Goal: Task Accomplishment & Management: Use online tool/utility

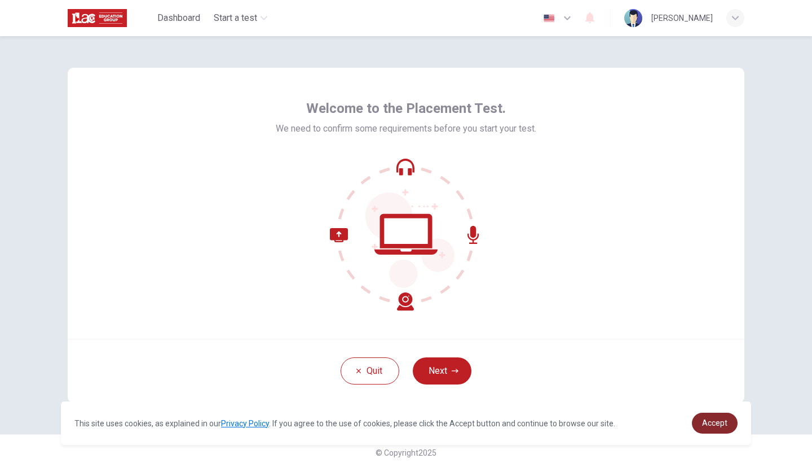
click at [721, 424] on span "Accept" at bounding box center [714, 422] width 25 height 9
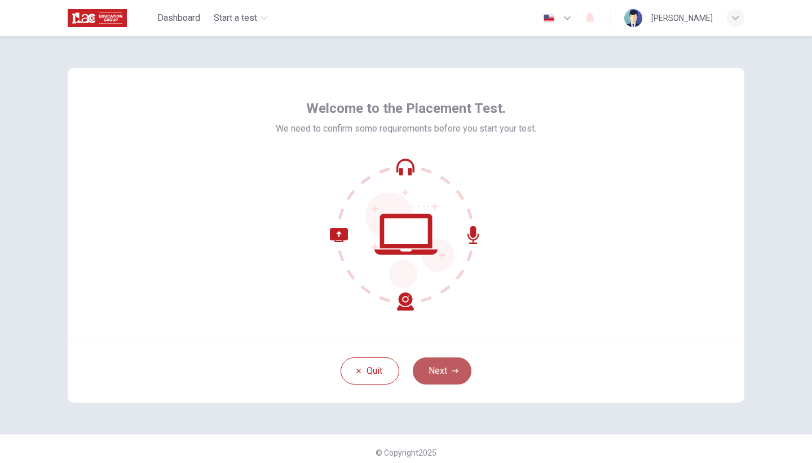
click at [451, 375] on button "Next" at bounding box center [442, 370] width 59 height 27
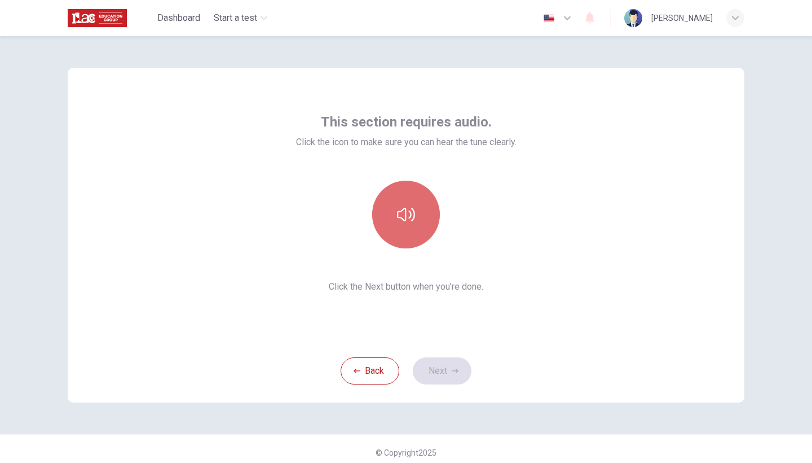
click at [402, 205] on icon "button" at bounding box center [406, 214] width 18 height 18
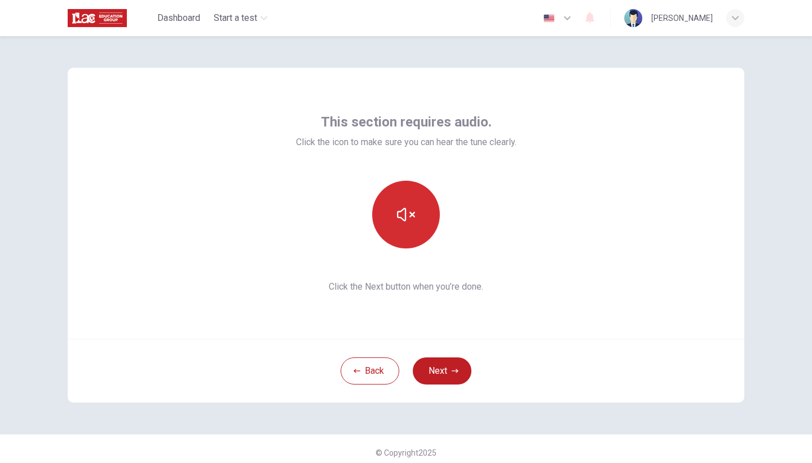
click at [402, 205] on icon "button" at bounding box center [406, 214] width 18 height 18
click at [412, 217] on icon "button" at bounding box center [406, 214] width 18 height 18
click at [406, 228] on button "button" at bounding box center [406, 215] width 68 height 68
click at [429, 201] on button "button" at bounding box center [406, 215] width 68 height 68
click at [416, 222] on button "button" at bounding box center [406, 215] width 68 height 68
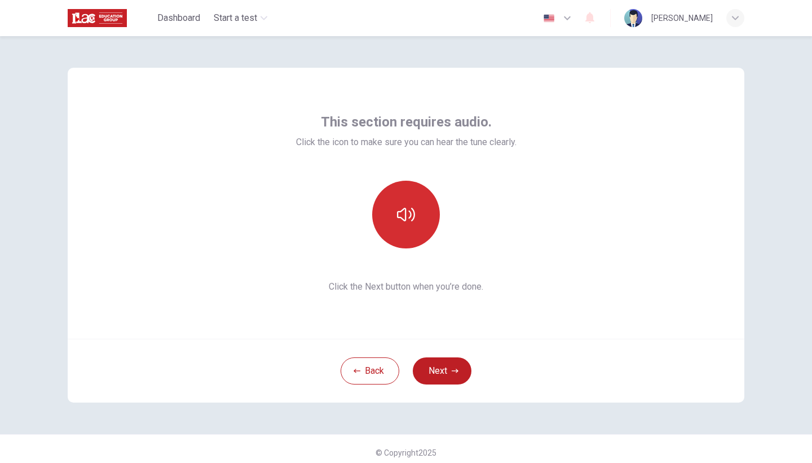
click at [410, 224] on button "button" at bounding box center [406, 215] width 68 height 68
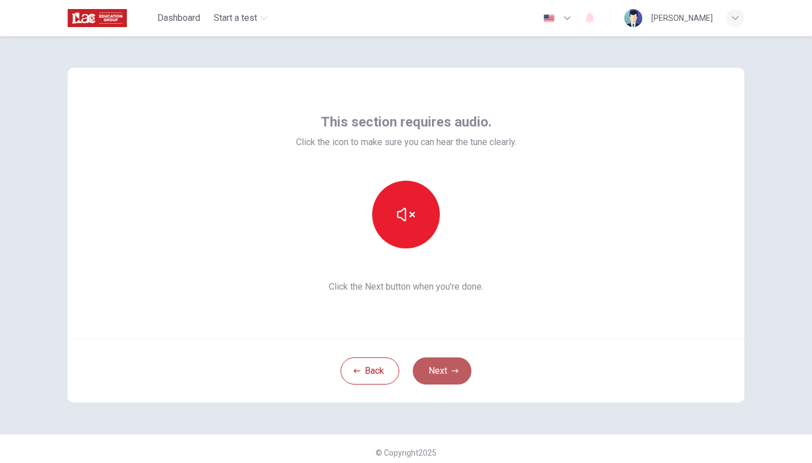
click at [439, 366] on button "Next" at bounding box center [442, 370] width 59 height 27
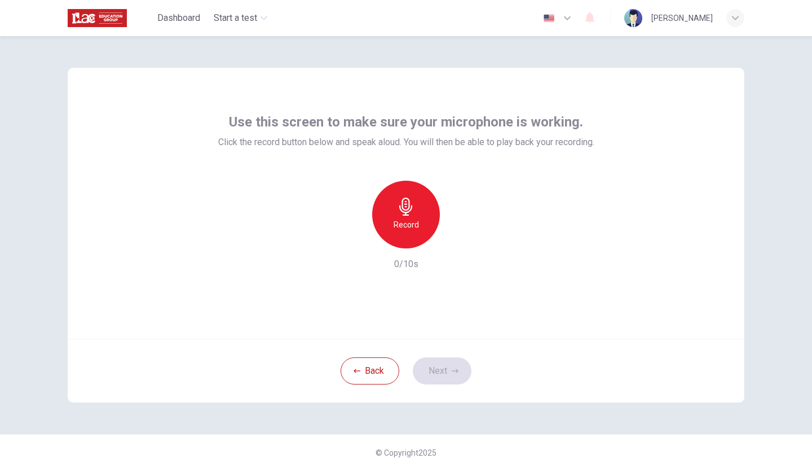
click at [407, 217] on div "Record" at bounding box center [406, 215] width 122 height 68
click at [406, 209] on icon "button" at bounding box center [405, 206] width 13 height 18
click at [442, 364] on button "Next" at bounding box center [442, 370] width 59 height 27
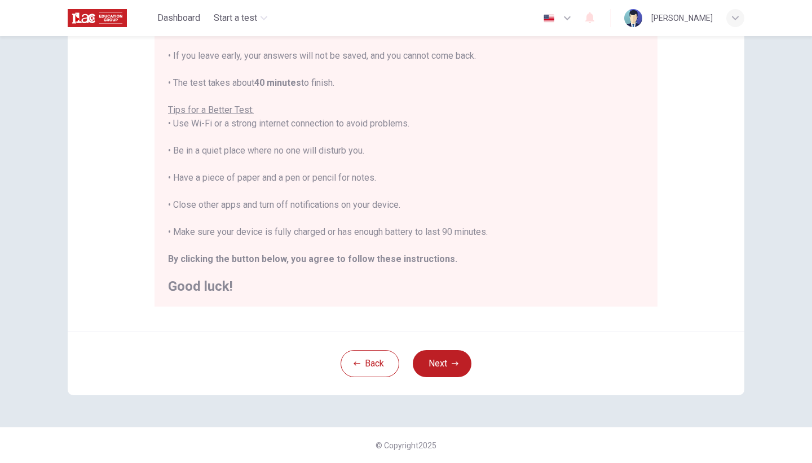
scroll to position [165, 0]
click at [448, 362] on button "Next" at bounding box center [442, 363] width 59 height 27
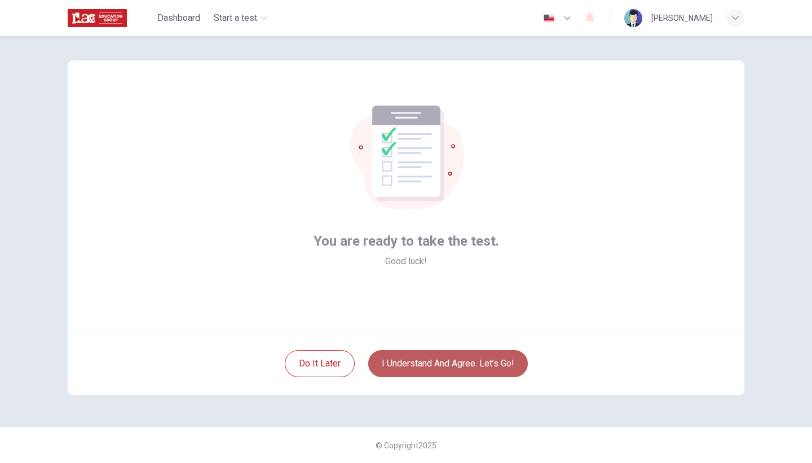
click at [469, 363] on button "I understand and agree. Let’s go!" at bounding box center [448, 363] width 160 height 27
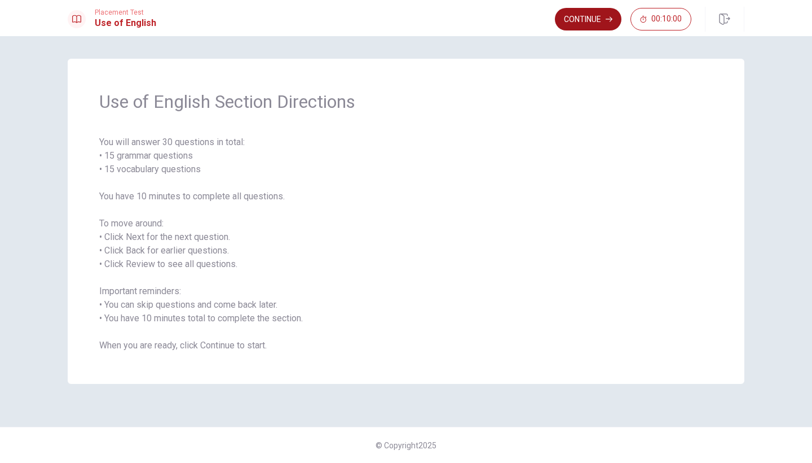
click at [592, 23] on button "Continue" at bounding box center [588, 19] width 67 height 23
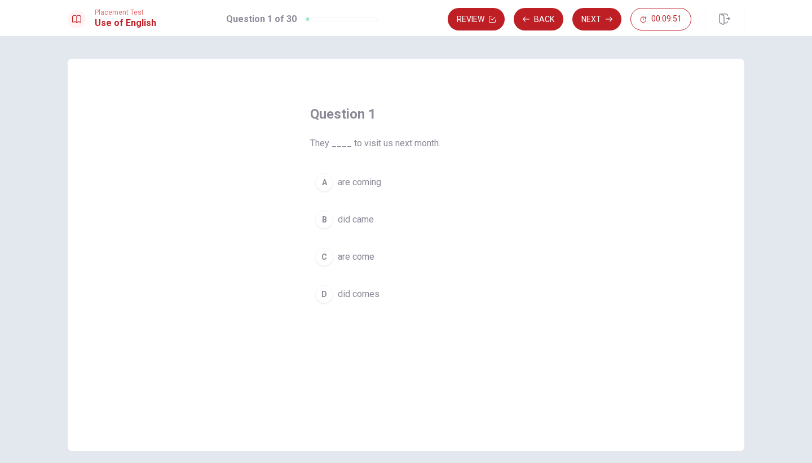
click at [323, 183] on div "A" at bounding box center [324, 182] width 18 height 18
click at [592, 26] on button "Next" at bounding box center [597, 19] width 49 height 23
click at [326, 189] on div "A" at bounding box center [324, 182] width 18 height 18
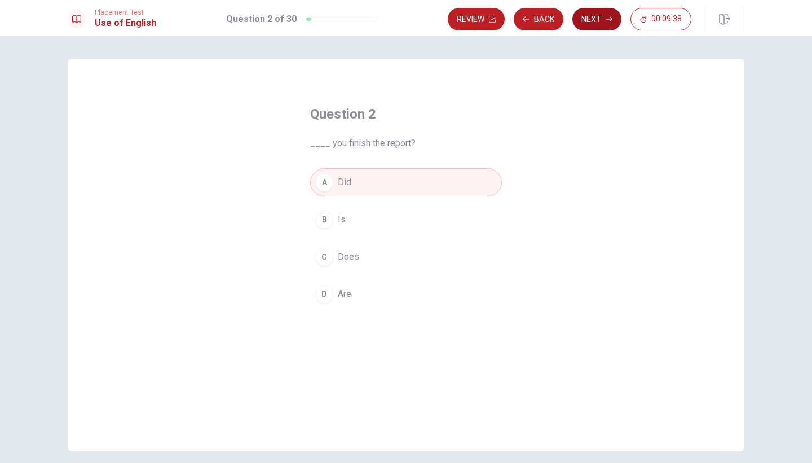
click at [590, 24] on button "Next" at bounding box center [597, 19] width 49 height 23
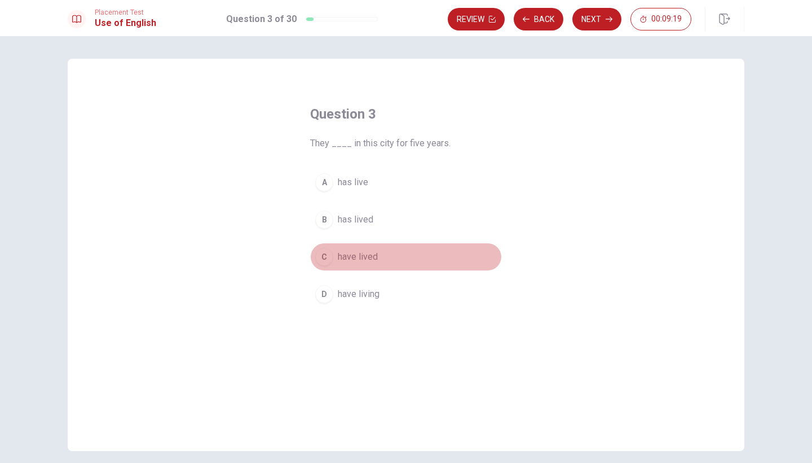
click at [326, 260] on div "C" at bounding box center [324, 257] width 18 height 18
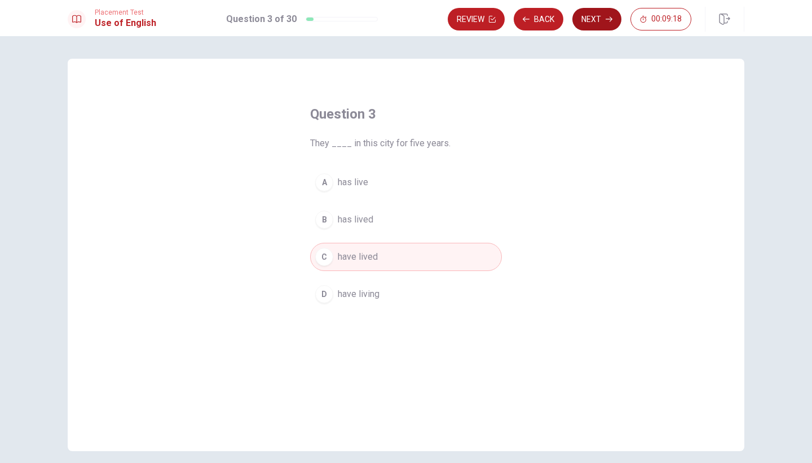
click at [590, 21] on button "Next" at bounding box center [597, 19] width 49 height 23
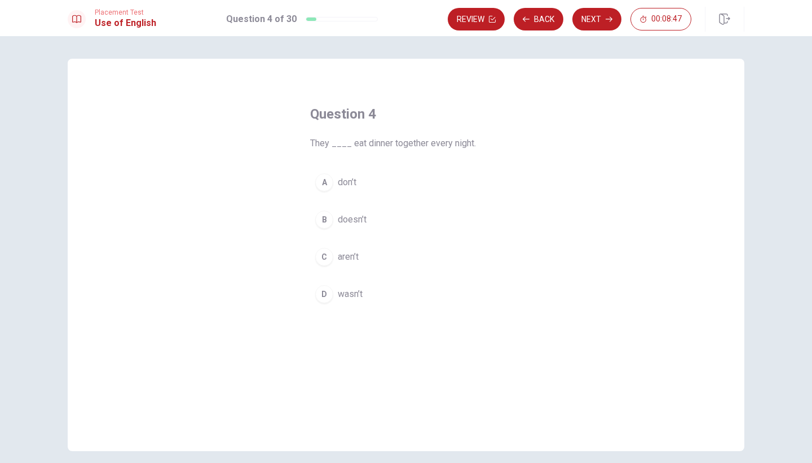
click at [324, 184] on div "A" at bounding box center [324, 182] width 18 height 18
click at [589, 18] on button "Next" at bounding box center [597, 19] width 49 height 23
click at [328, 183] on div "A" at bounding box center [324, 182] width 18 height 18
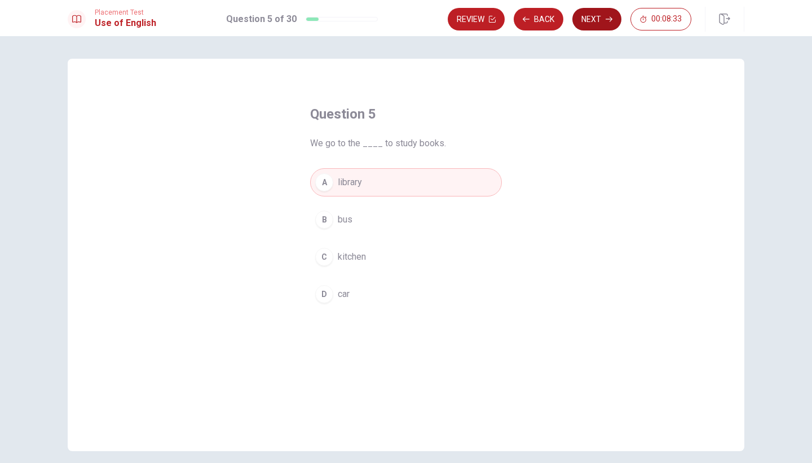
click at [585, 16] on button "Next" at bounding box center [597, 19] width 49 height 23
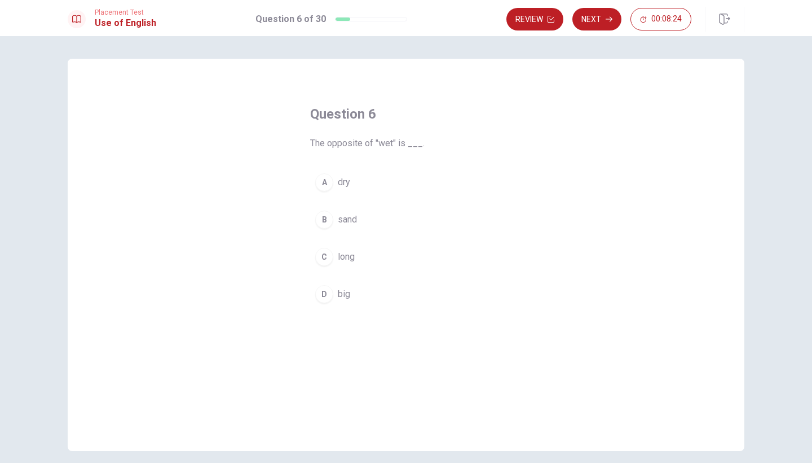
click at [326, 185] on div "A" at bounding box center [324, 182] width 18 height 18
click at [588, 21] on button "Next" at bounding box center [597, 19] width 49 height 23
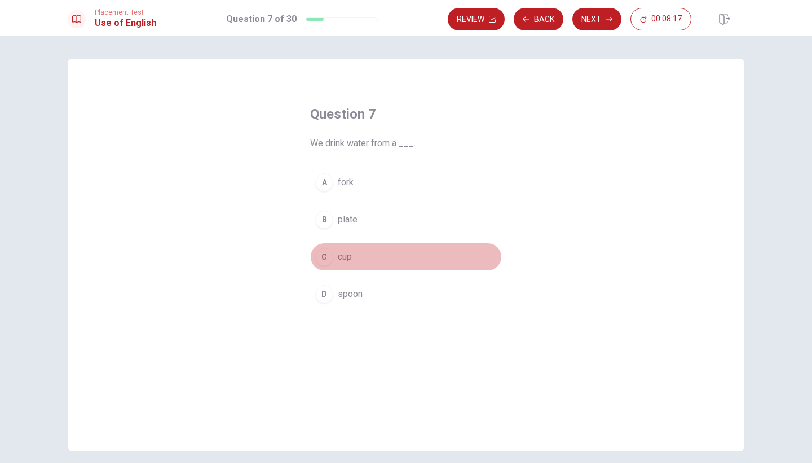
click at [322, 263] on div "C" at bounding box center [324, 257] width 18 height 18
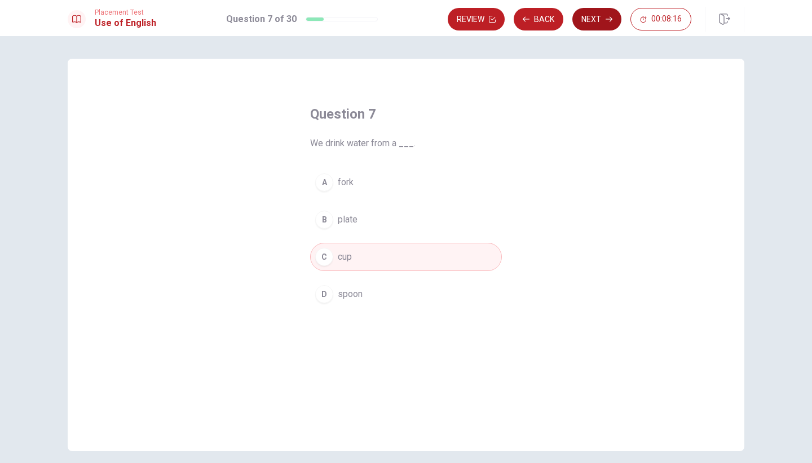
click at [580, 25] on button "Next" at bounding box center [597, 19] width 49 height 23
click at [324, 224] on div "B" at bounding box center [324, 219] width 18 height 18
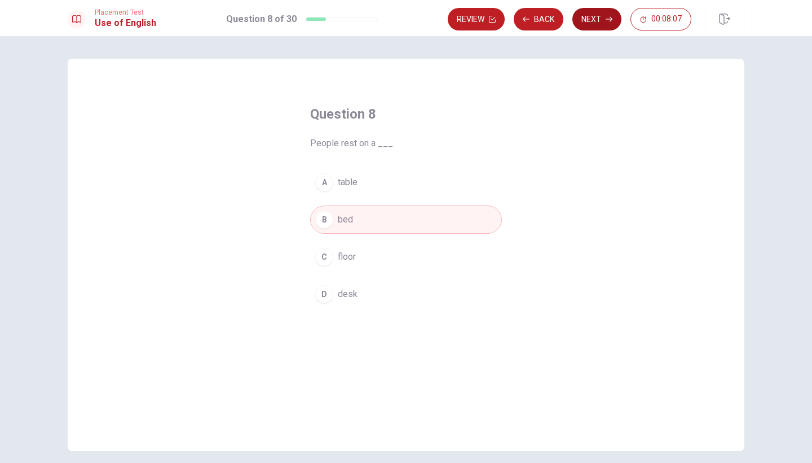
click at [591, 16] on button "Next" at bounding box center [597, 19] width 49 height 23
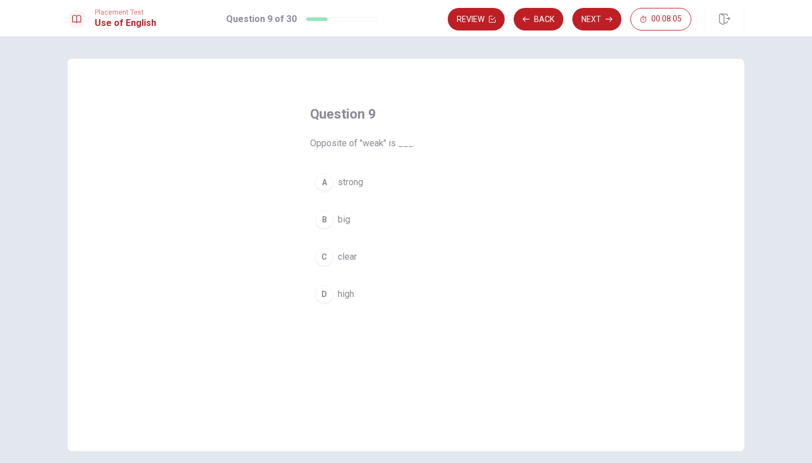
click at [323, 190] on div "A" at bounding box center [324, 182] width 18 height 18
click at [587, 23] on button "Next" at bounding box center [597, 19] width 49 height 23
click at [327, 186] on div "A" at bounding box center [324, 182] width 18 height 18
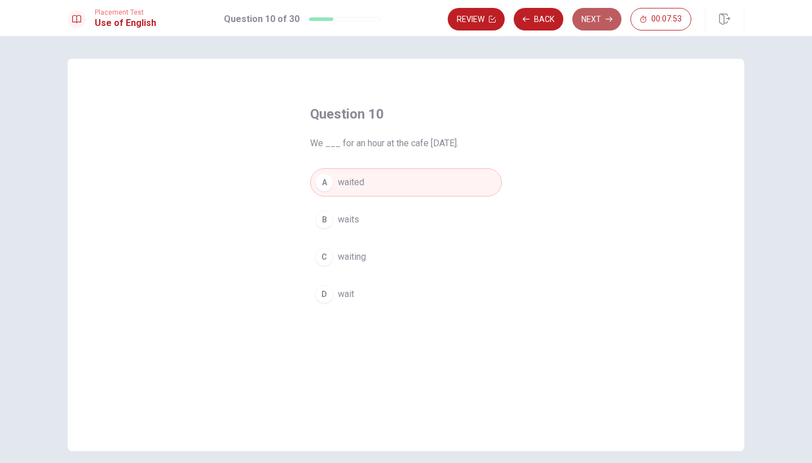
click at [592, 20] on button "Next" at bounding box center [597, 19] width 49 height 23
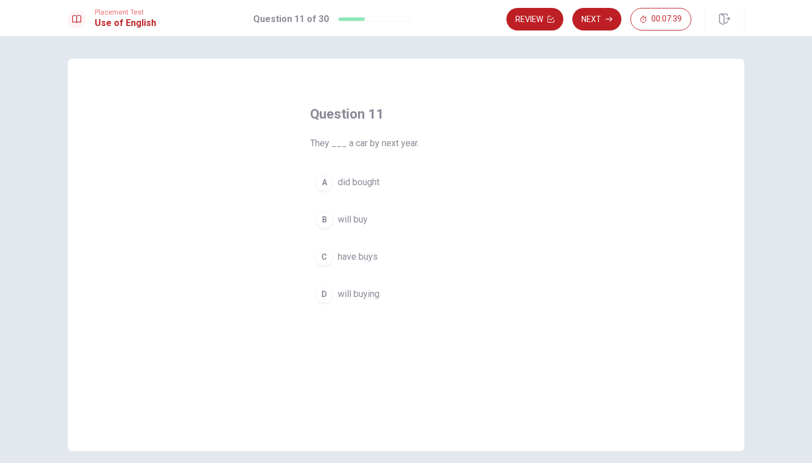
click at [321, 223] on div "B" at bounding box center [324, 219] width 18 height 18
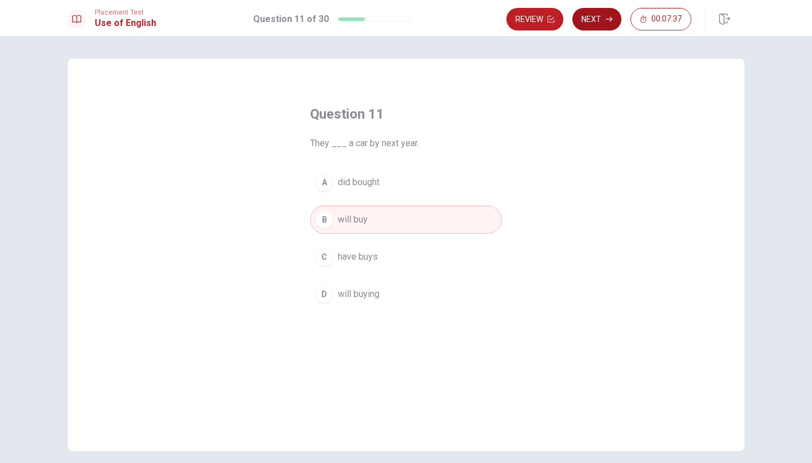
click at [593, 17] on button "Next" at bounding box center [597, 19] width 49 height 23
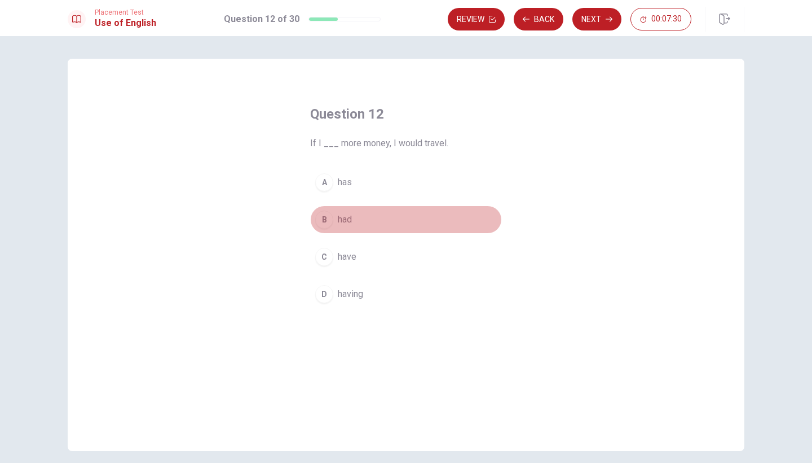
click at [324, 219] on div "B" at bounding box center [324, 219] width 18 height 18
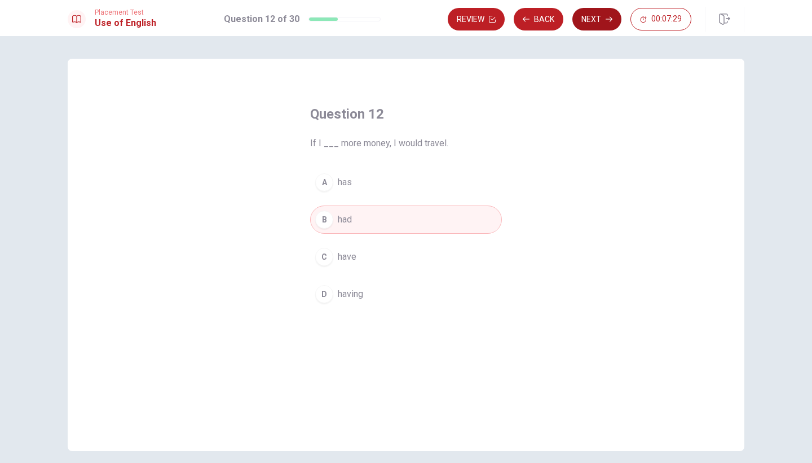
click at [590, 25] on button "Next" at bounding box center [597, 19] width 49 height 23
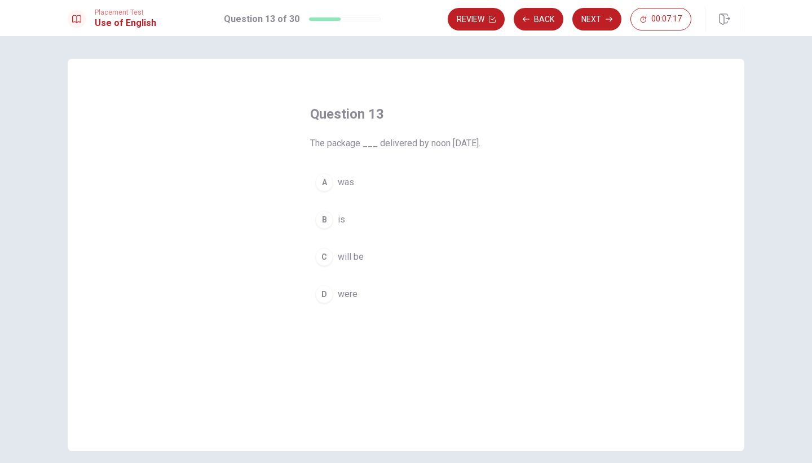
click at [323, 264] on div "C" at bounding box center [324, 257] width 18 height 18
click at [588, 24] on button "Next" at bounding box center [597, 19] width 49 height 23
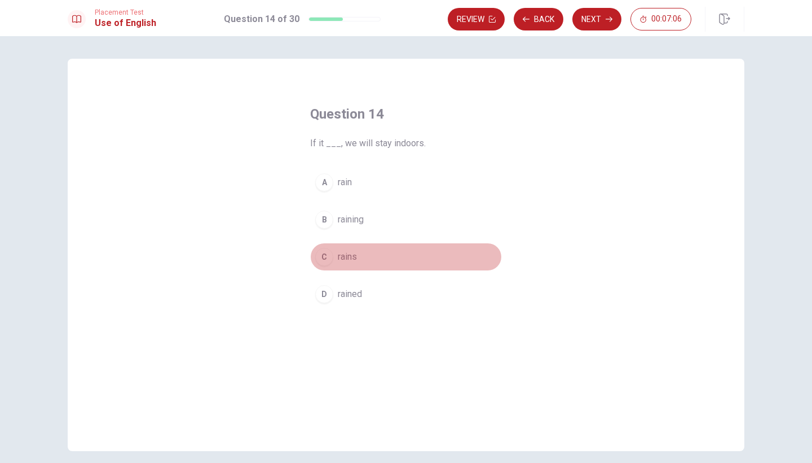
click at [325, 256] on div "C" at bounding box center [324, 257] width 18 height 18
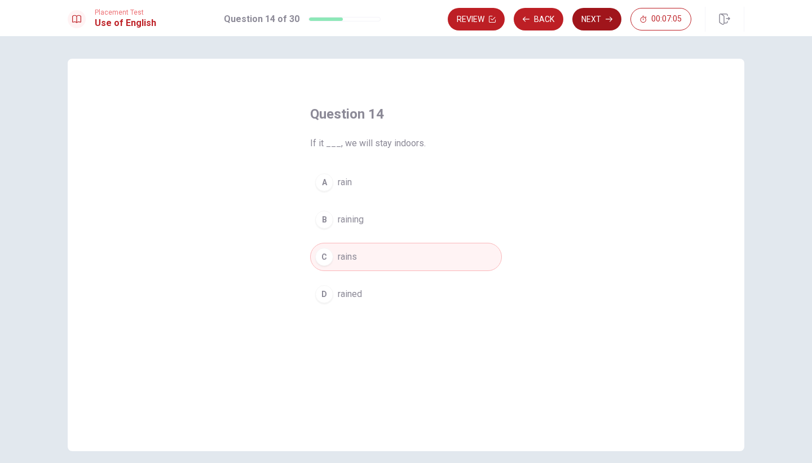
click at [592, 18] on button "Next" at bounding box center [597, 19] width 49 height 23
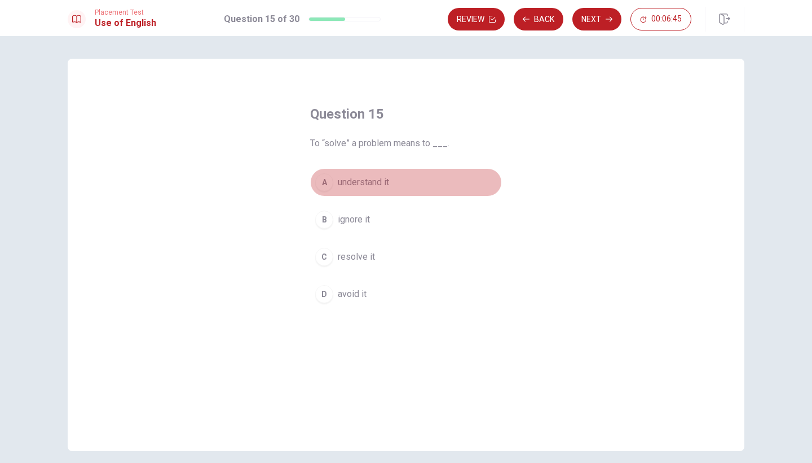
click at [326, 182] on div "A" at bounding box center [324, 182] width 18 height 18
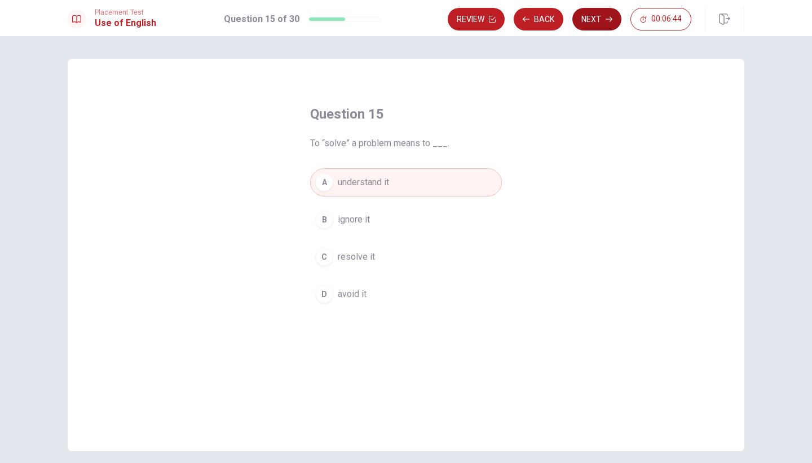
click at [592, 20] on button "Next" at bounding box center [597, 19] width 49 height 23
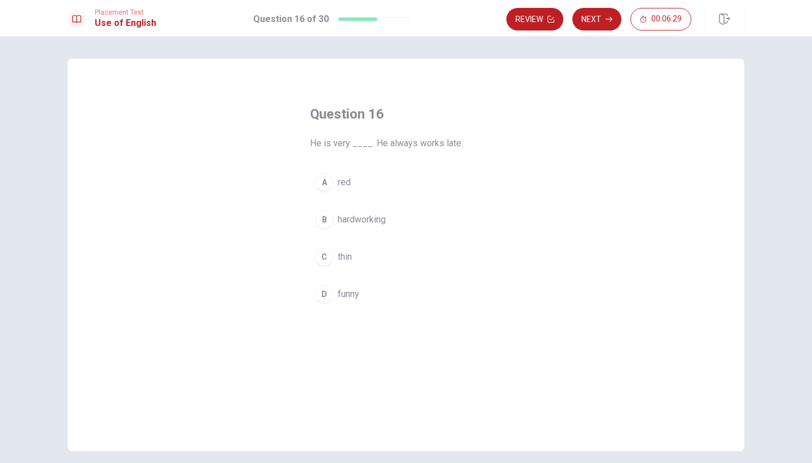
click at [329, 219] on div "B" at bounding box center [324, 219] width 18 height 18
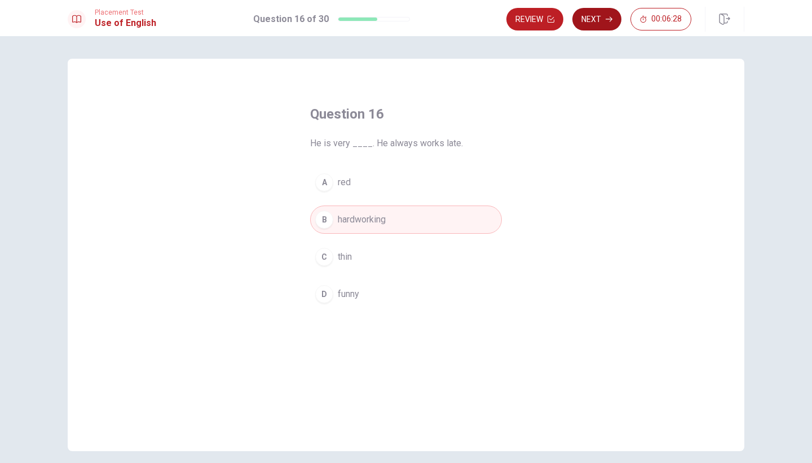
click at [590, 28] on button "Next" at bounding box center [597, 19] width 49 height 23
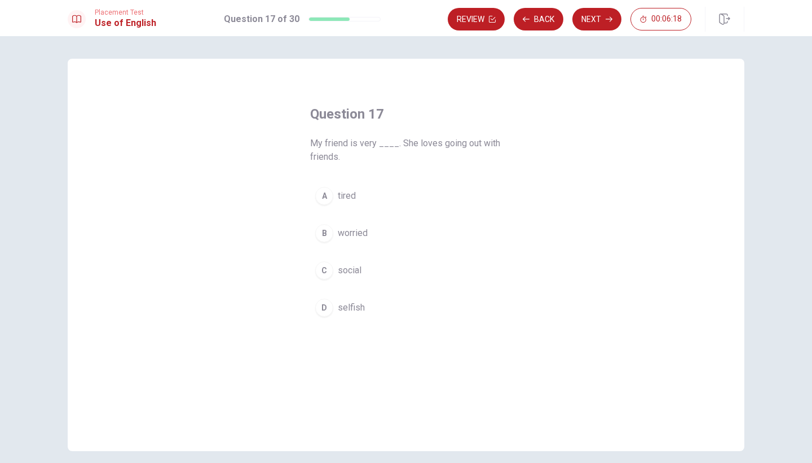
click at [327, 273] on div "C" at bounding box center [324, 270] width 18 height 18
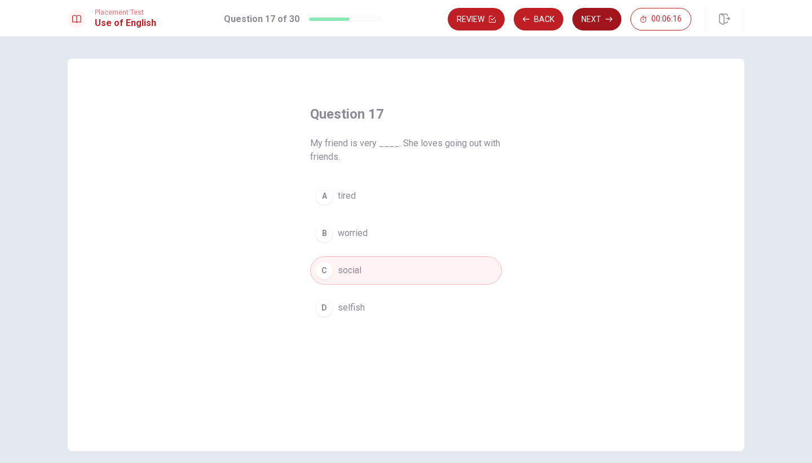
click at [593, 24] on button "Next" at bounding box center [597, 19] width 49 height 23
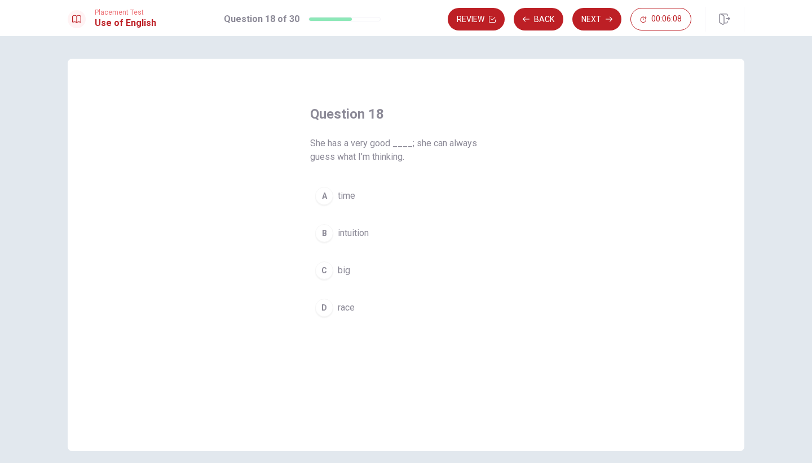
click at [332, 234] on div "B" at bounding box center [324, 233] width 18 height 18
click at [601, 17] on button "Next" at bounding box center [597, 19] width 49 height 23
click at [327, 187] on div "A" at bounding box center [324, 182] width 18 height 18
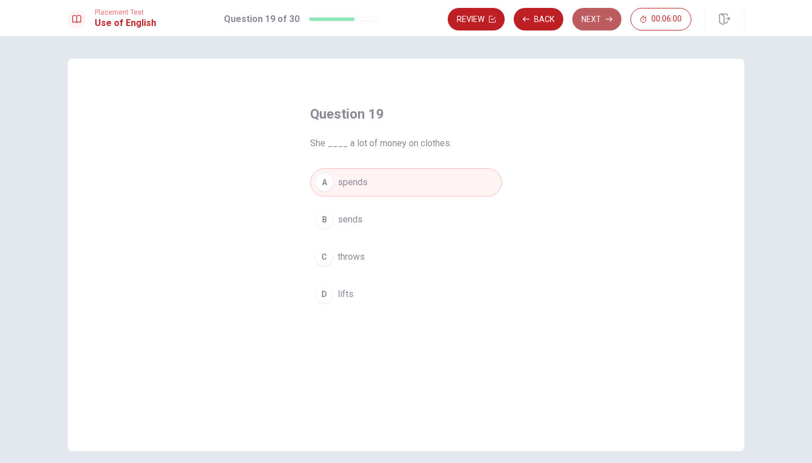
click at [599, 12] on button "Next" at bounding box center [597, 19] width 49 height 23
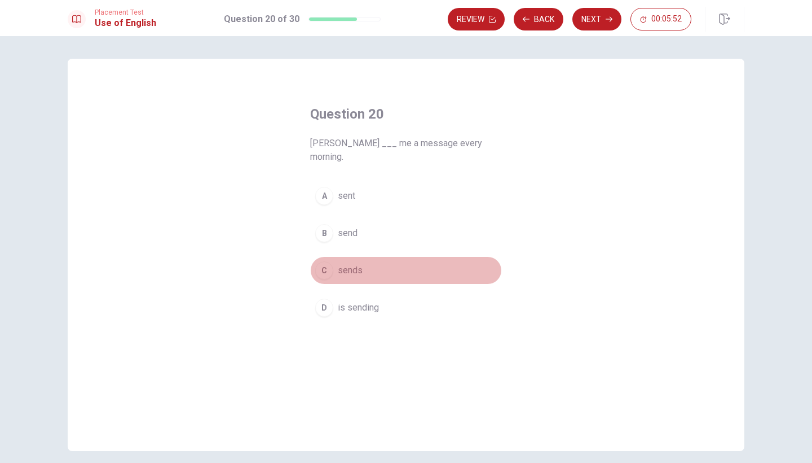
click at [324, 261] on div "C" at bounding box center [324, 270] width 18 height 18
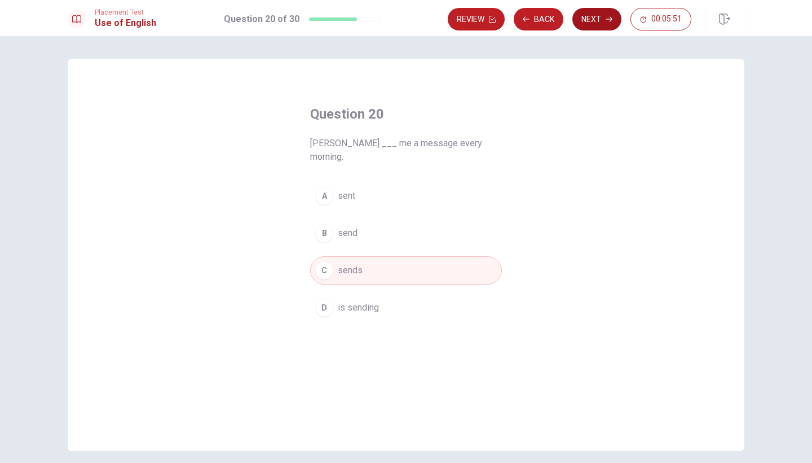
click at [592, 17] on button "Next" at bounding box center [597, 19] width 49 height 23
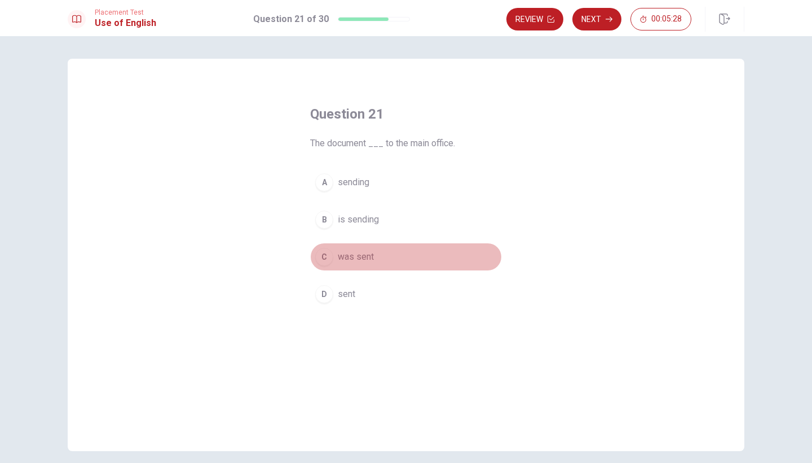
click at [323, 260] on div "C" at bounding box center [324, 257] width 18 height 18
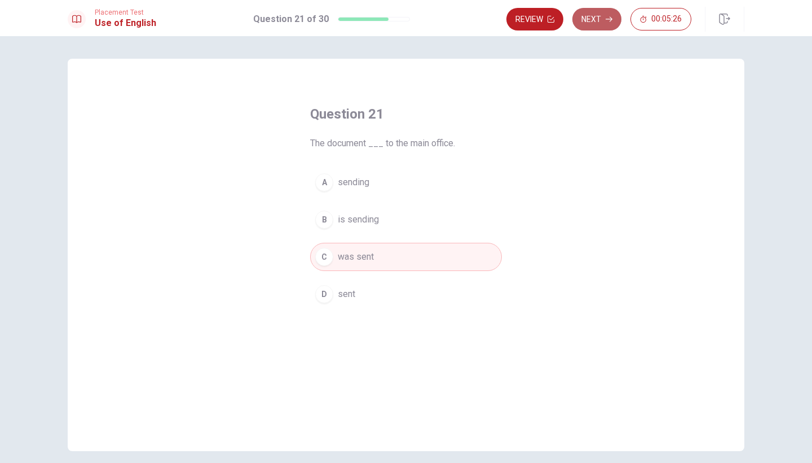
click at [595, 23] on button "Next" at bounding box center [597, 19] width 49 height 23
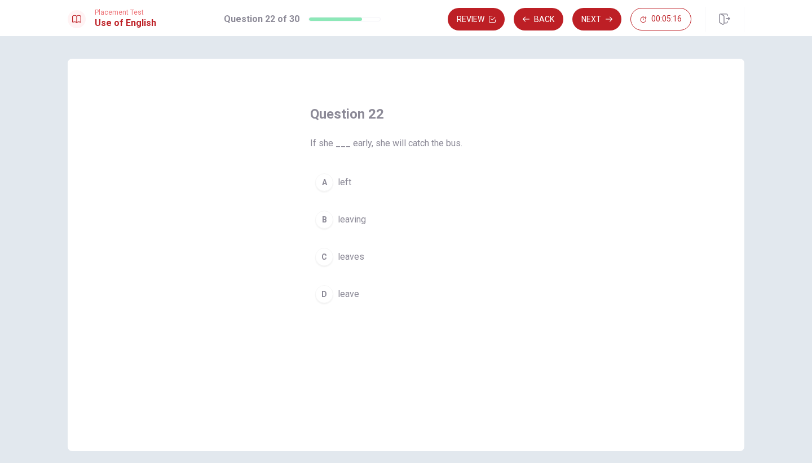
click at [322, 256] on div "C" at bounding box center [324, 257] width 18 height 18
click at [596, 18] on button "Next" at bounding box center [597, 19] width 49 height 23
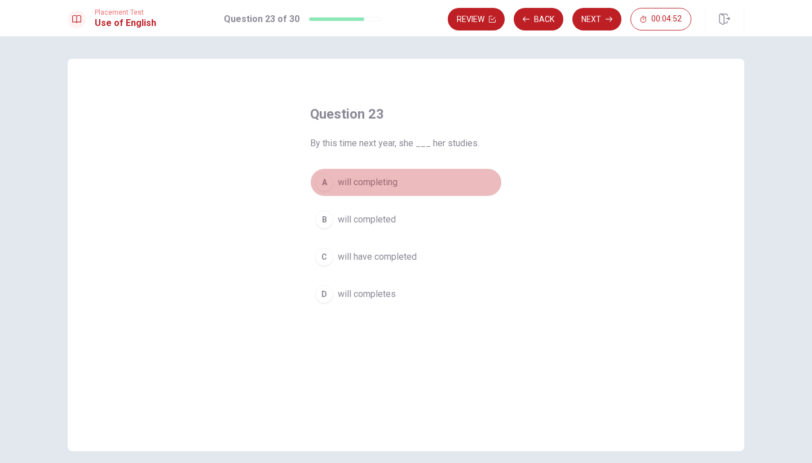
click at [323, 183] on div "A" at bounding box center [324, 182] width 18 height 18
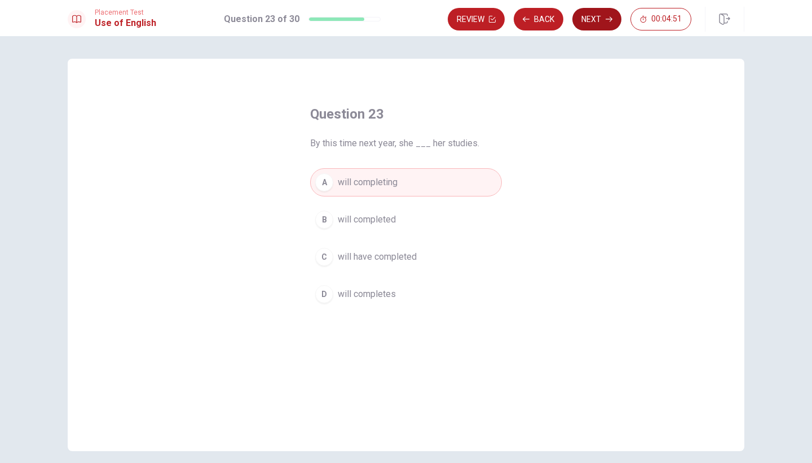
click at [595, 14] on button "Next" at bounding box center [597, 19] width 49 height 23
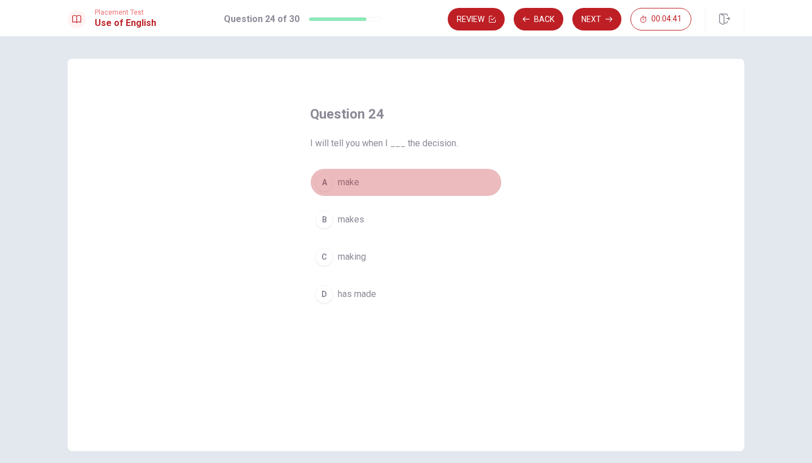
click at [325, 187] on div "A" at bounding box center [324, 182] width 18 height 18
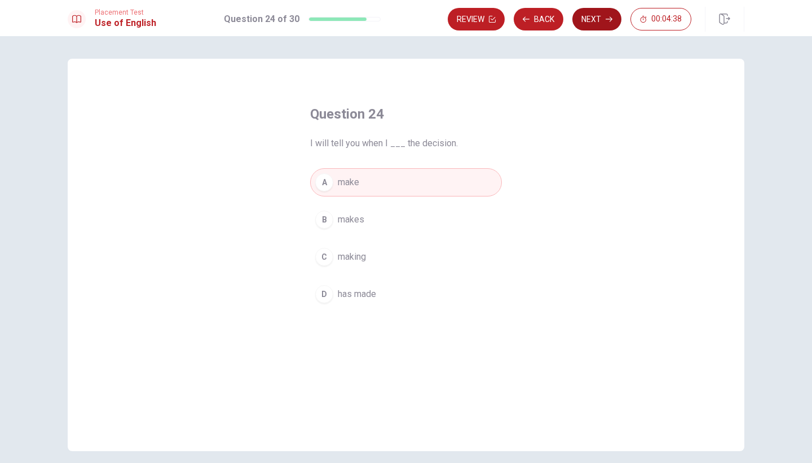
click at [588, 22] on button "Next" at bounding box center [597, 19] width 49 height 23
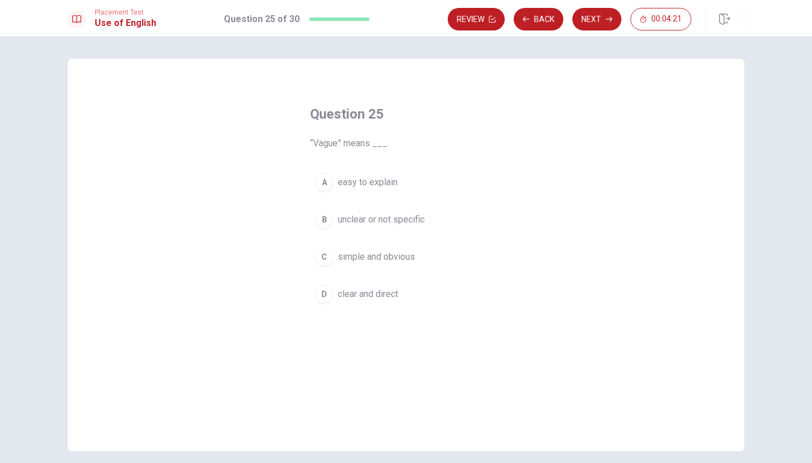
click at [324, 221] on div "B" at bounding box center [324, 219] width 18 height 18
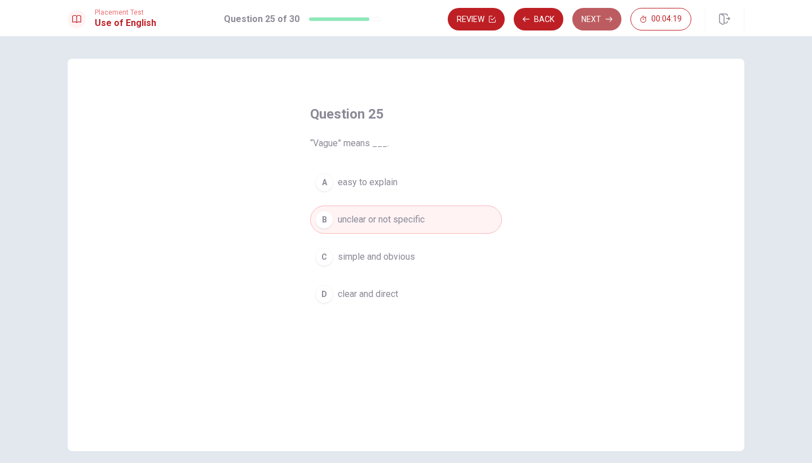
click at [610, 23] on button "Next" at bounding box center [597, 19] width 49 height 23
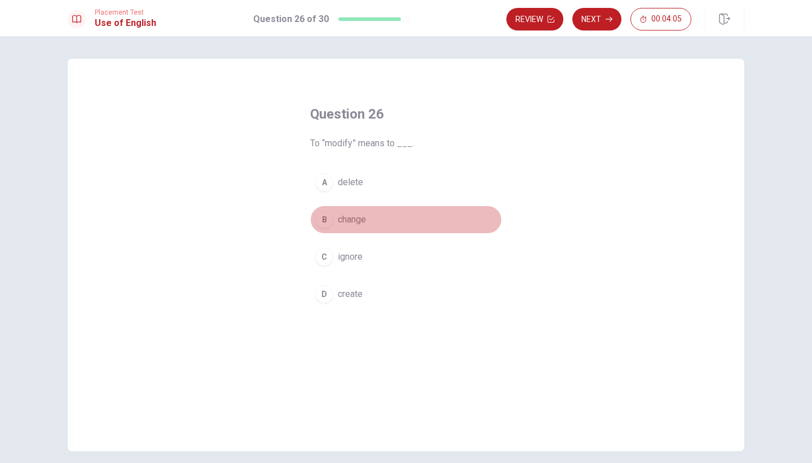
click at [324, 221] on div "B" at bounding box center [324, 219] width 18 height 18
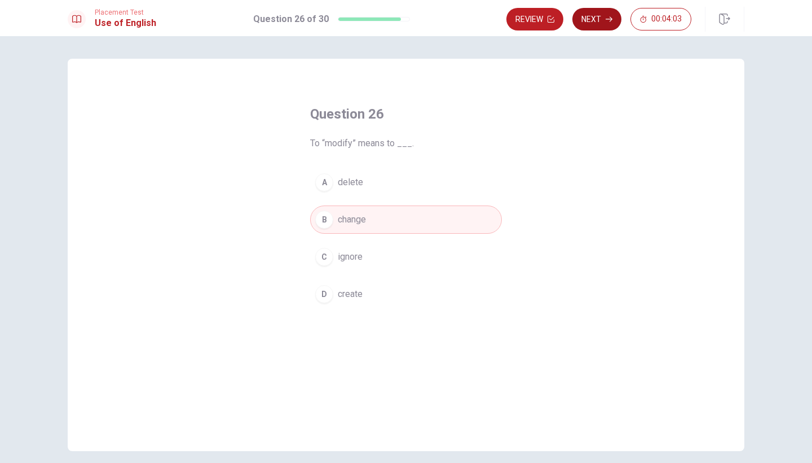
click at [603, 19] on button "Next" at bounding box center [597, 19] width 49 height 23
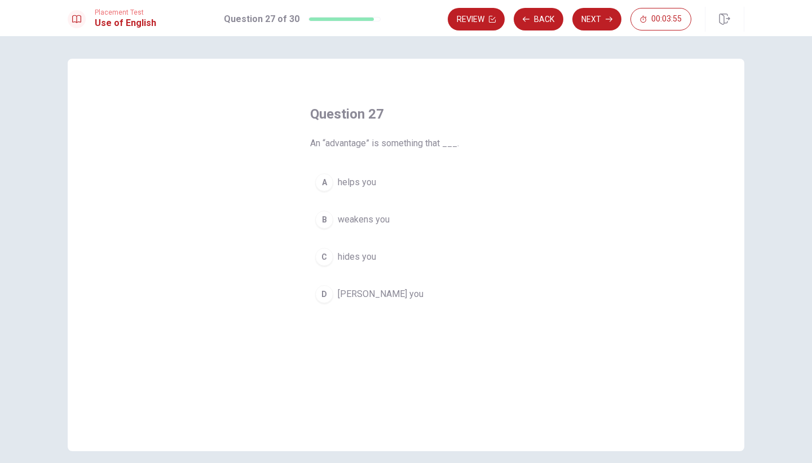
click at [325, 183] on div "A" at bounding box center [324, 182] width 18 height 18
click at [582, 16] on button "Next" at bounding box center [597, 19] width 49 height 23
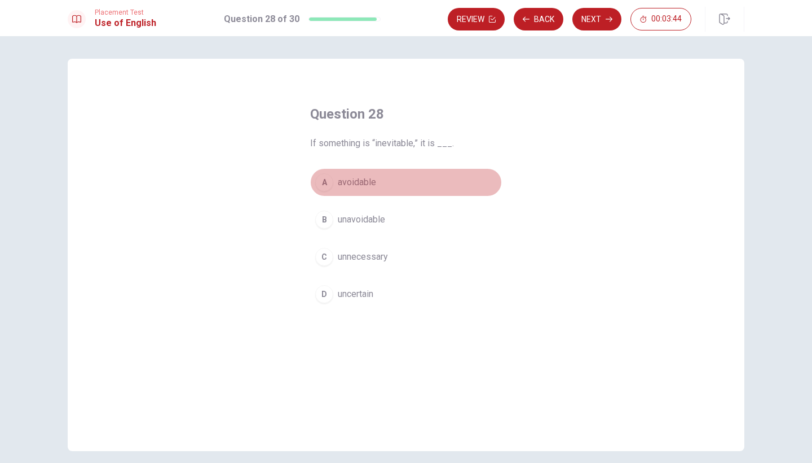
click at [329, 181] on div "A" at bounding box center [324, 182] width 18 height 18
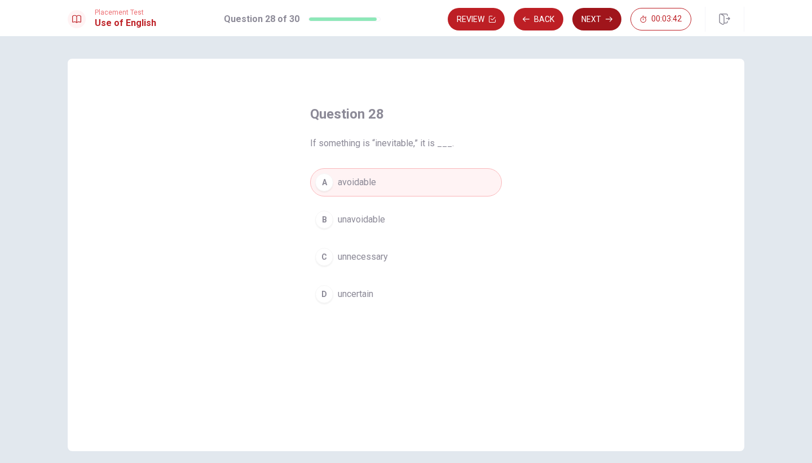
click at [593, 25] on button "Next" at bounding box center [597, 19] width 49 height 23
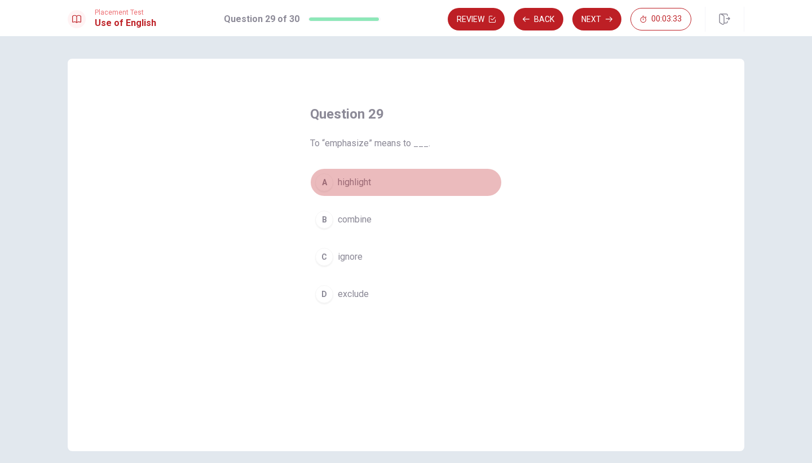
click at [328, 186] on div "A" at bounding box center [324, 182] width 18 height 18
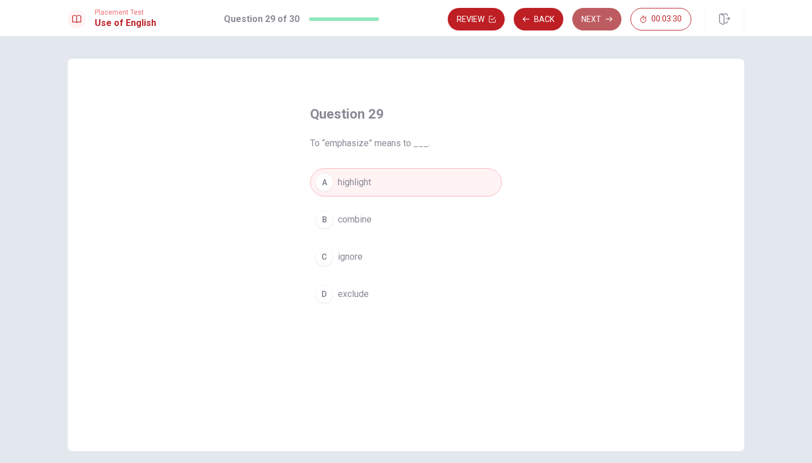
click at [600, 23] on button "Next" at bounding box center [597, 19] width 49 height 23
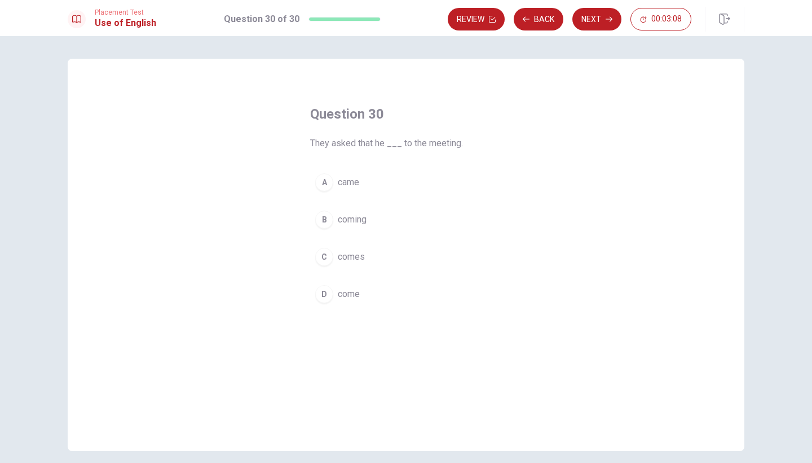
click at [326, 223] on div "B" at bounding box center [324, 219] width 18 height 18
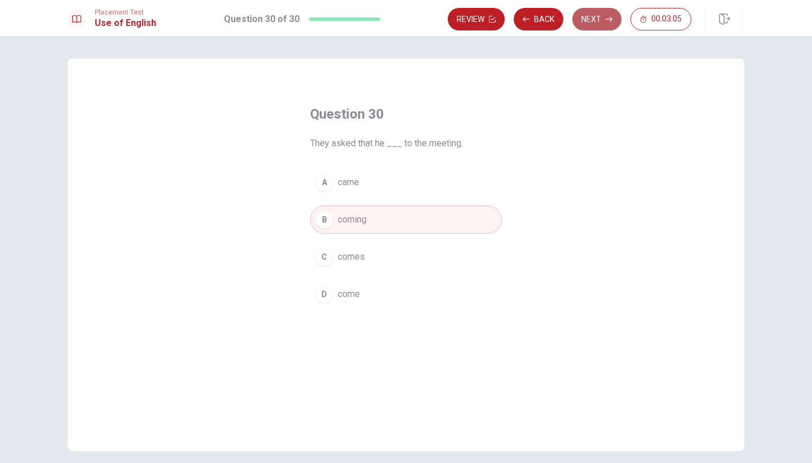
click at [592, 25] on button "Next" at bounding box center [597, 19] width 49 height 23
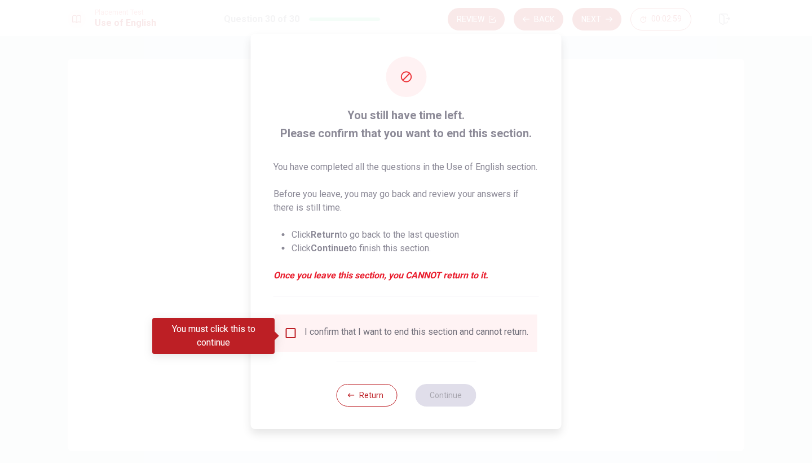
click at [291, 335] on input "You must click this to continue" at bounding box center [291, 333] width 14 height 14
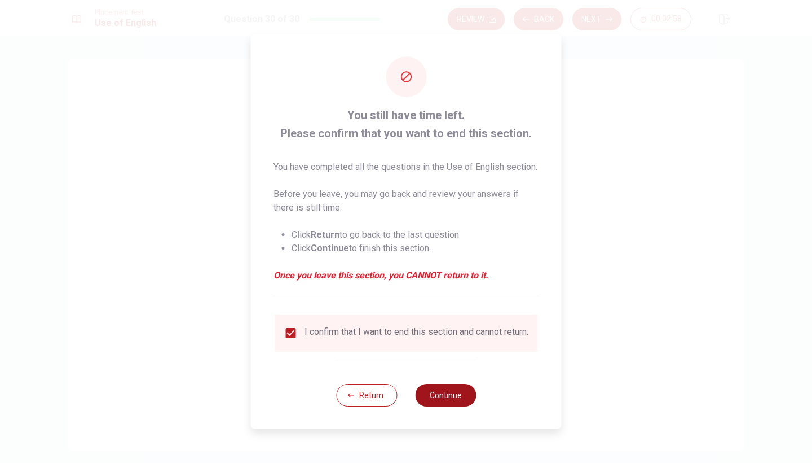
click at [438, 406] on button "Continue" at bounding box center [445, 395] width 61 height 23
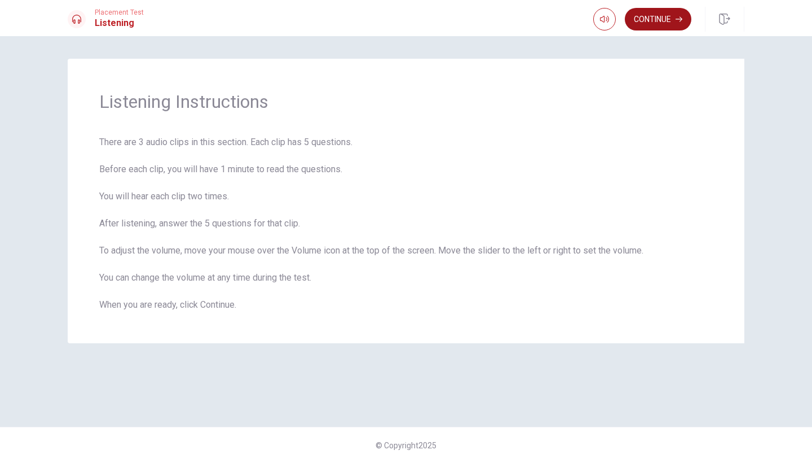
click at [648, 19] on button "Continue" at bounding box center [658, 19] width 67 height 23
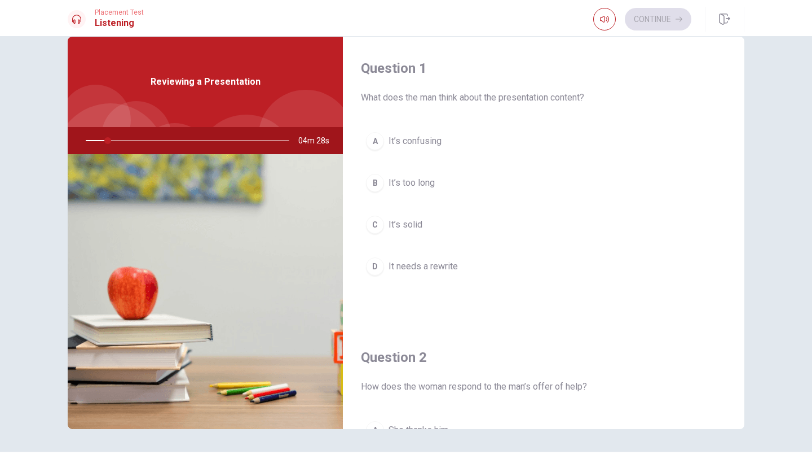
scroll to position [20, 0]
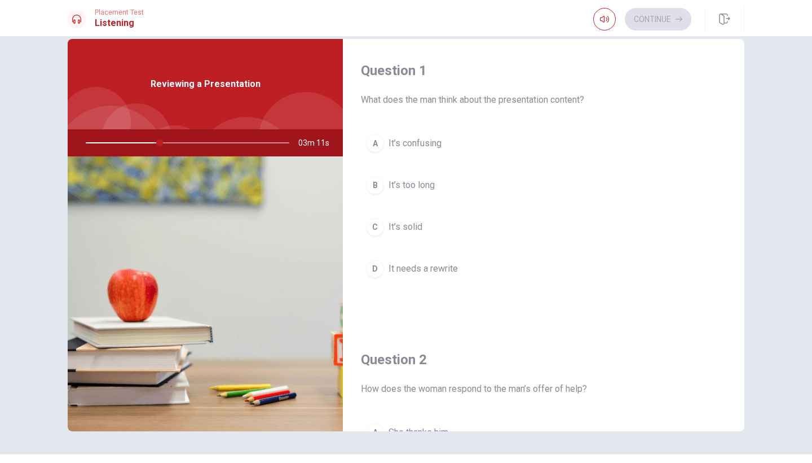
click at [375, 230] on div "C" at bounding box center [375, 227] width 18 height 18
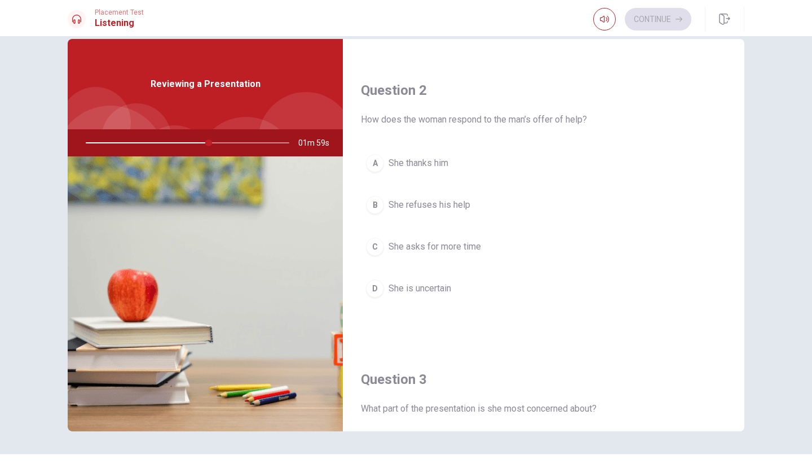
scroll to position [271, 0]
click at [377, 166] on div "A" at bounding box center [375, 161] width 18 height 18
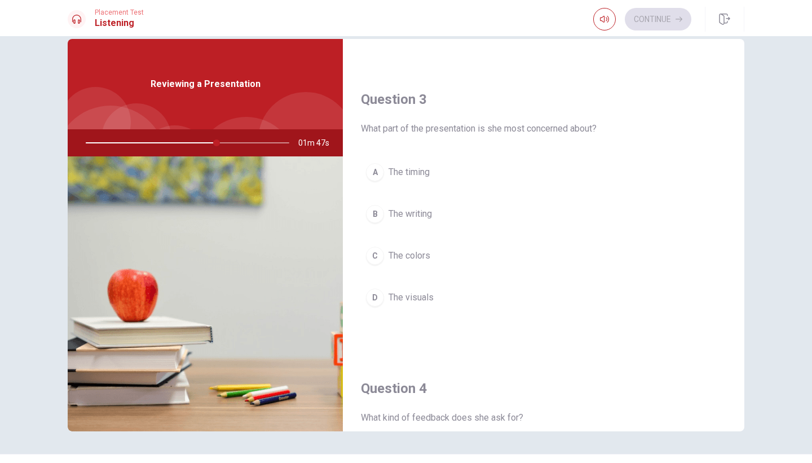
scroll to position [552, 0]
click at [375, 213] on div "B" at bounding box center [375, 211] width 18 height 18
click at [370, 172] on div "A" at bounding box center [375, 171] width 18 height 18
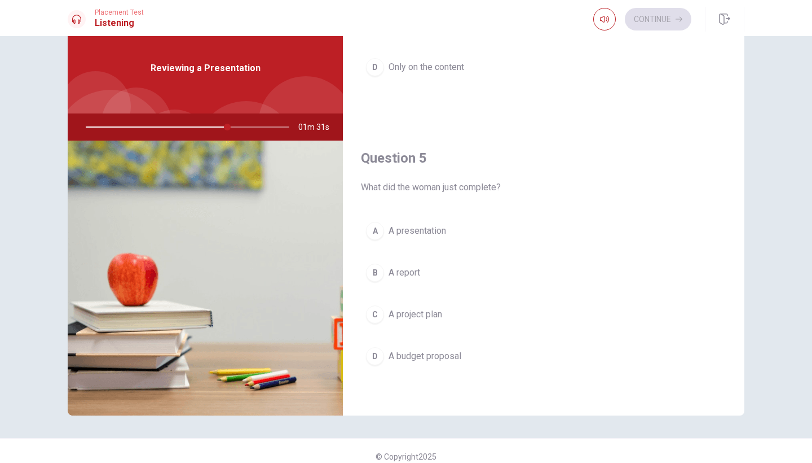
scroll to position [42, 0]
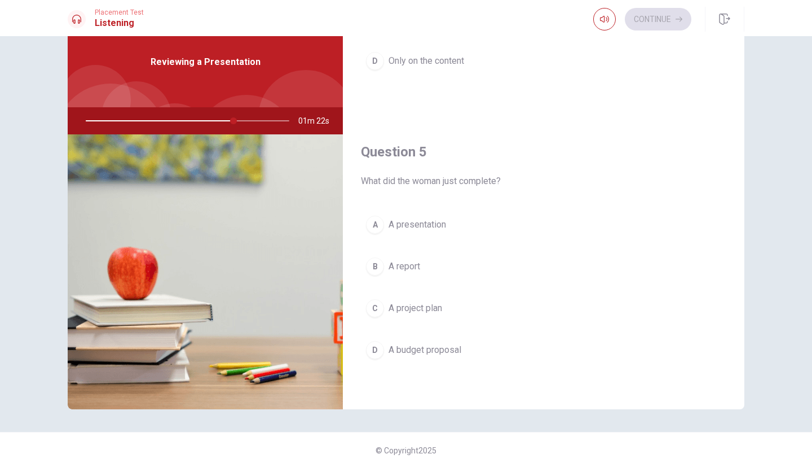
click at [377, 226] on div "A" at bounding box center [375, 225] width 18 height 18
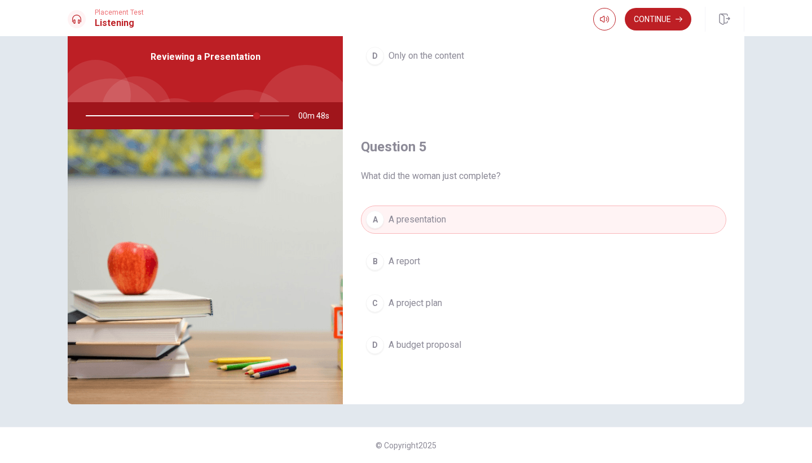
scroll to position [0, 0]
click at [651, 24] on button "Continue" at bounding box center [658, 19] width 67 height 23
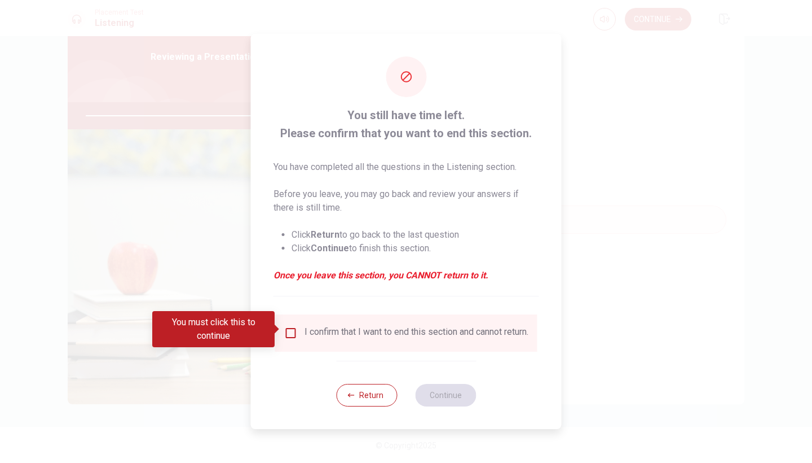
click at [287, 333] on input "You must click this to continue" at bounding box center [291, 333] width 14 height 14
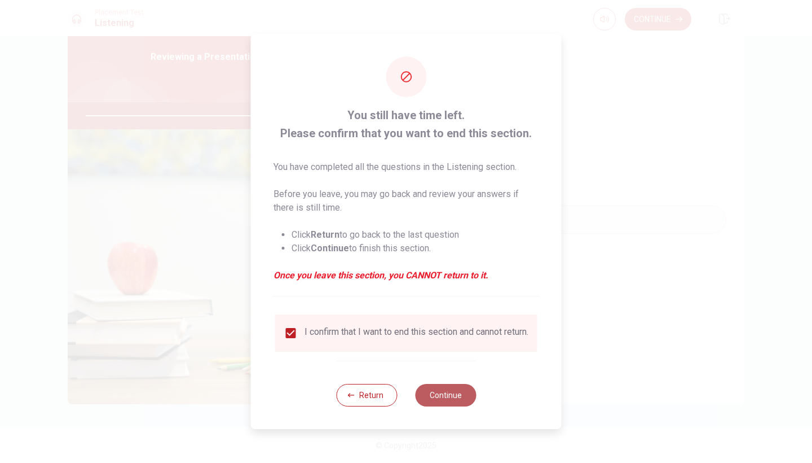
click at [434, 394] on button "Continue" at bounding box center [445, 395] width 61 height 23
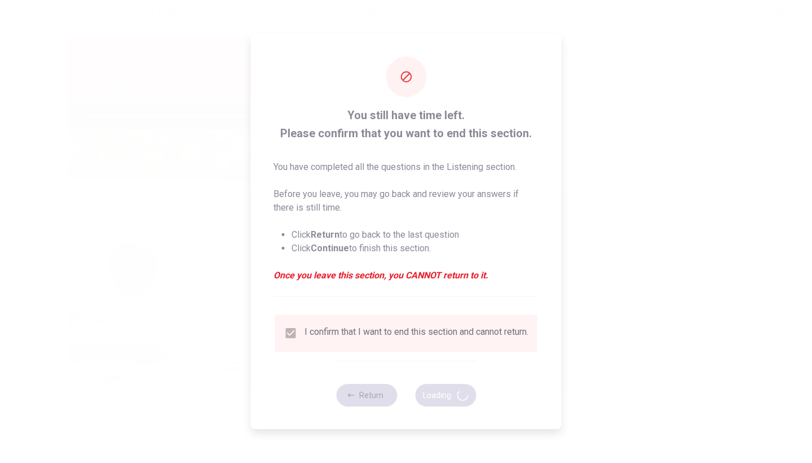
type input "87"
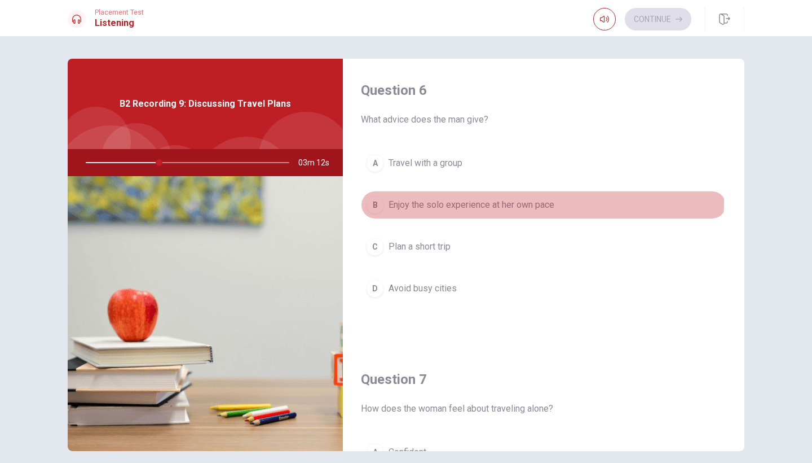
click at [412, 200] on span "Enjoy the solo experience at her own pace" at bounding box center [472, 205] width 166 height 14
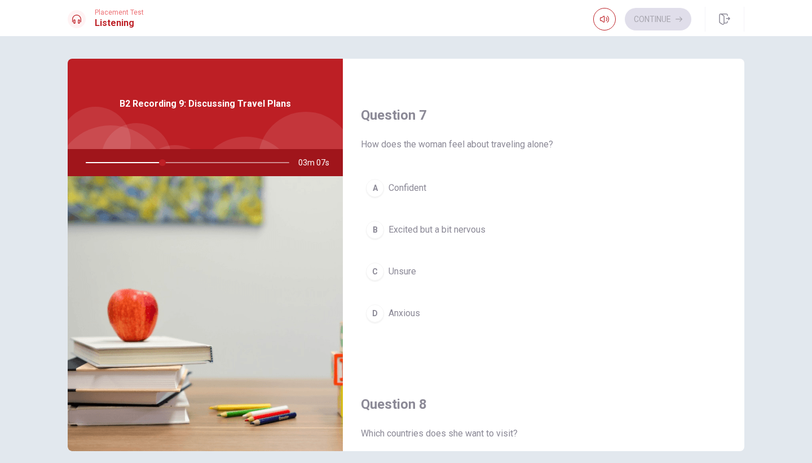
scroll to position [282, 0]
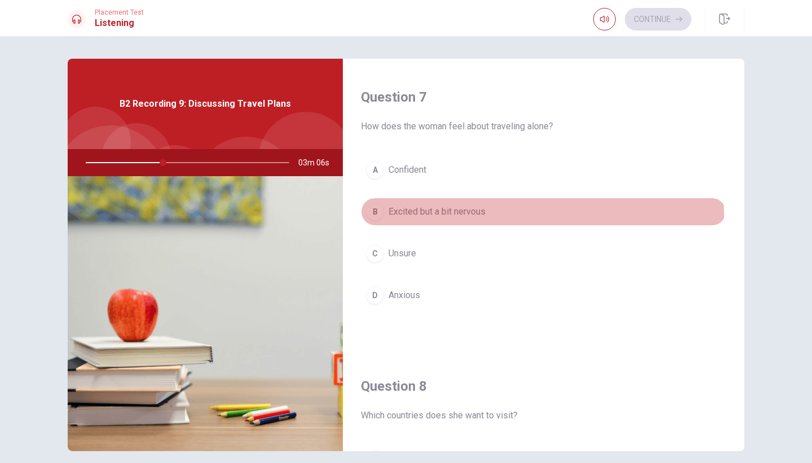
click at [436, 216] on span "Excited but a bit nervous" at bounding box center [437, 212] width 97 height 14
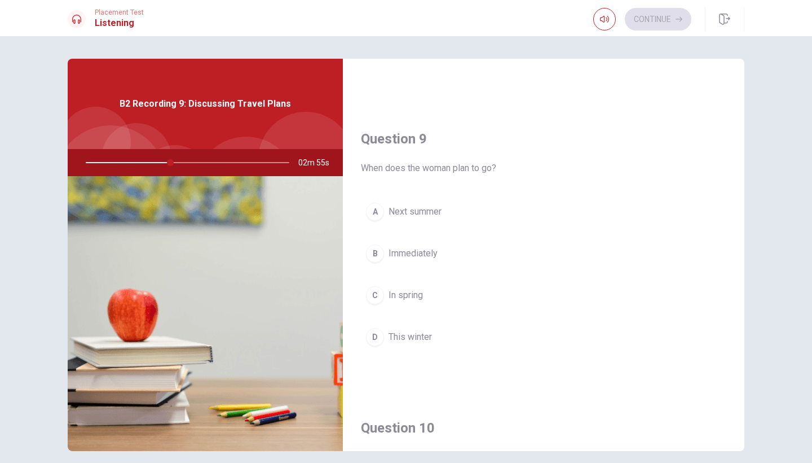
scroll to position [819, 0]
click at [406, 219] on button "A Next summer" at bounding box center [544, 210] width 366 height 28
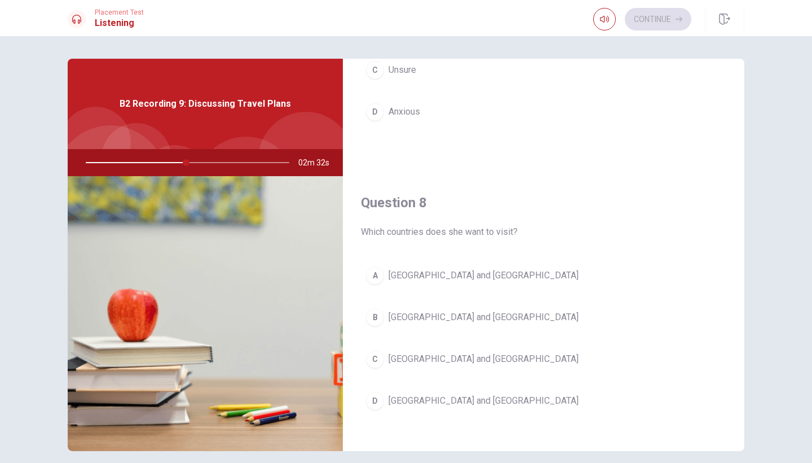
scroll to position [467, 0]
click at [435, 407] on button "D [GEOGRAPHIC_DATA] and [GEOGRAPHIC_DATA]" at bounding box center [544, 399] width 366 height 28
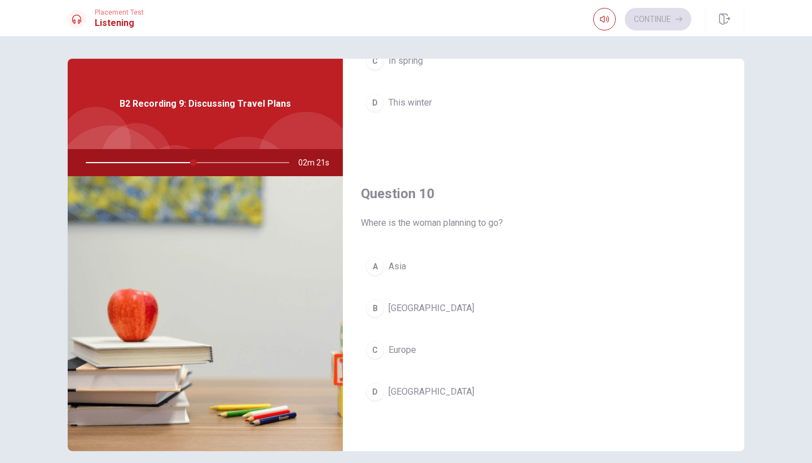
scroll to position [1052, 0]
click at [455, 340] on button "C Europe" at bounding box center [544, 350] width 366 height 28
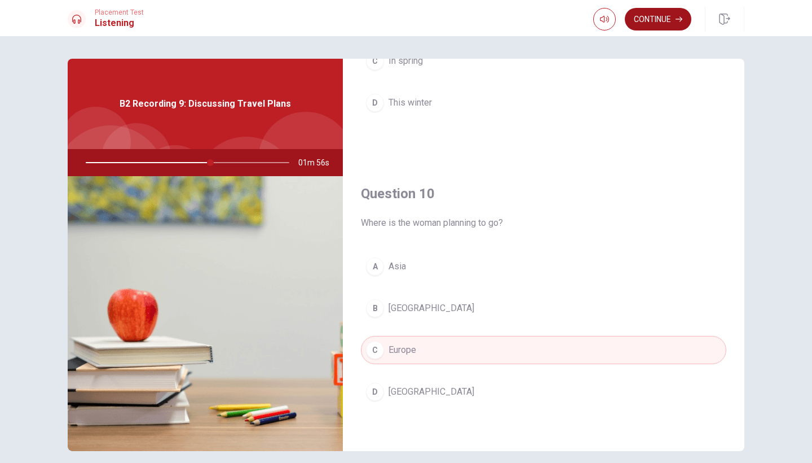
click at [655, 25] on button "Continue" at bounding box center [658, 19] width 67 height 23
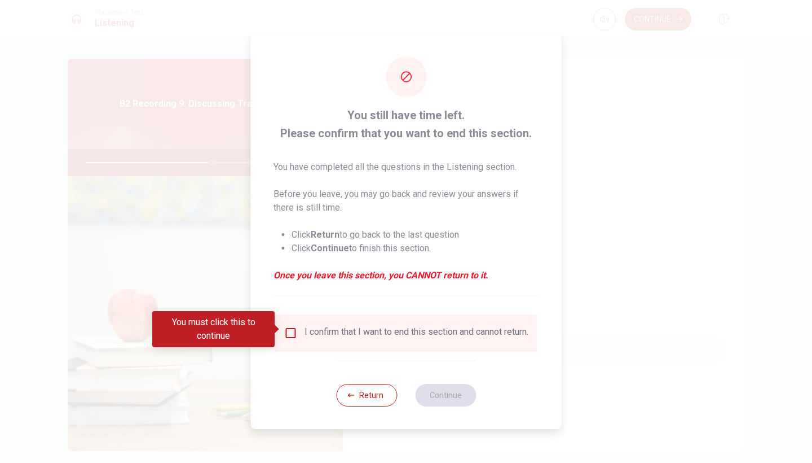
click at [298, 332] on div "I confirm that I want to end this section and cannot return." at bounding box center [406, 333] width 244 height 14
click at [295, 330] on input "You must click this to continue" at bounding box center [291, 333] width 14 height 14
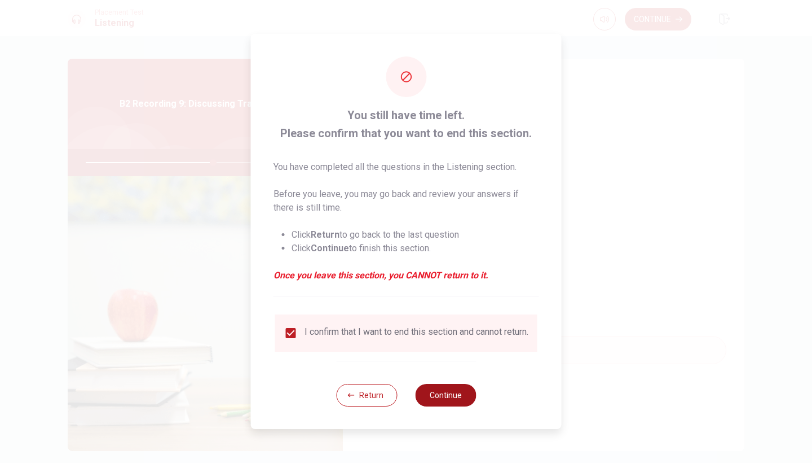
click at [437, 394] on button "Continue" at bounding box center [445, 395] width 61 height 23
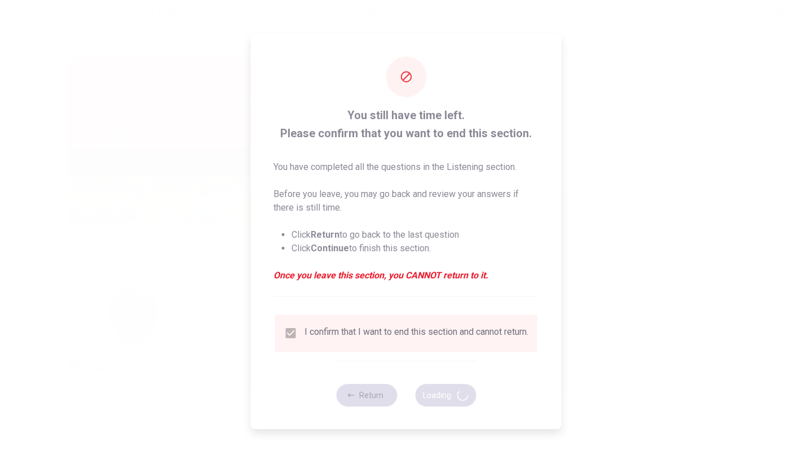
type input "63"
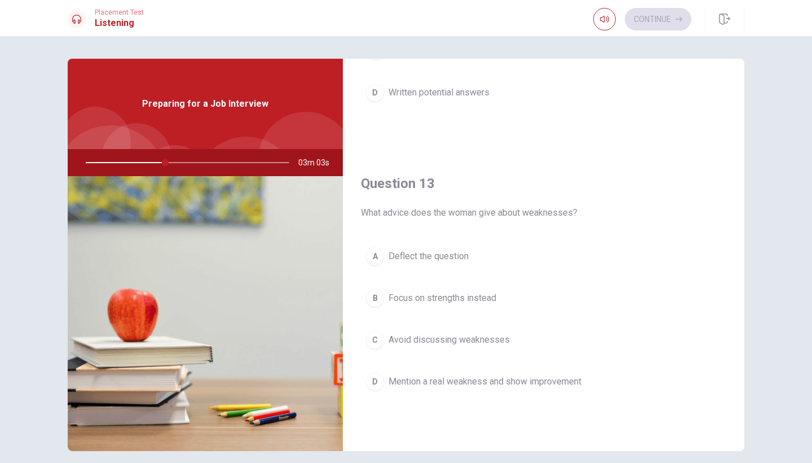
scroll to position [488, 0]
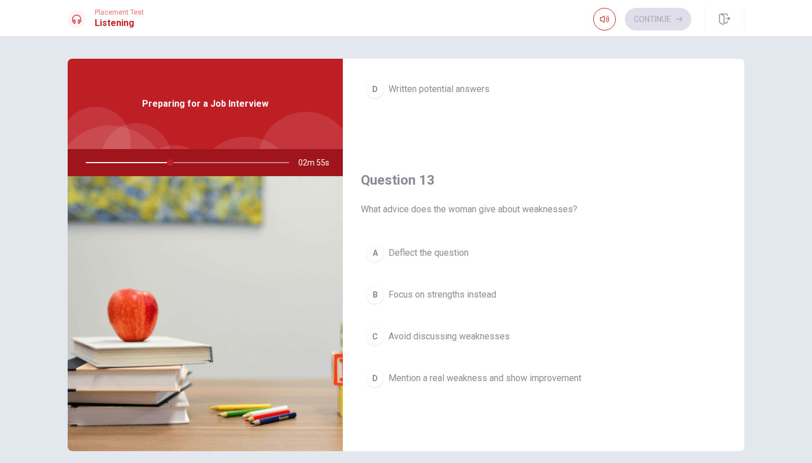
click at [486, 375] on span "Mention a real weakness and show improvement" at bounding box center [485, 378] width 193 height 14
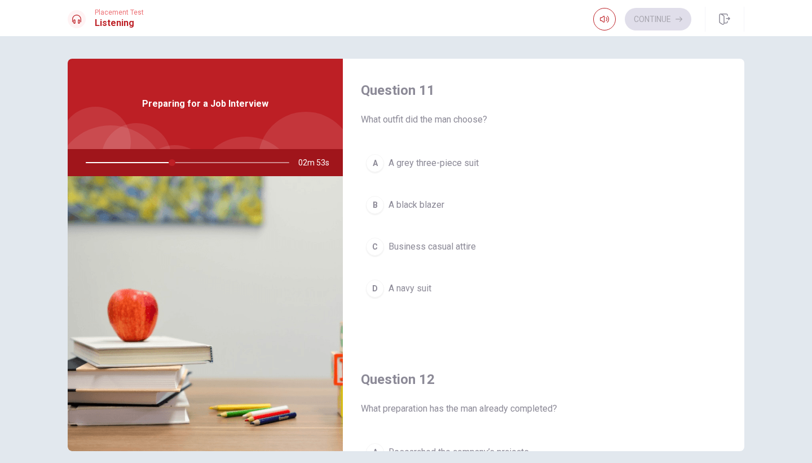
scroll to position [0, 0]
click at [595, 193] on button "B A black blazer" at bounding box center [544, 205] width 366 height 28
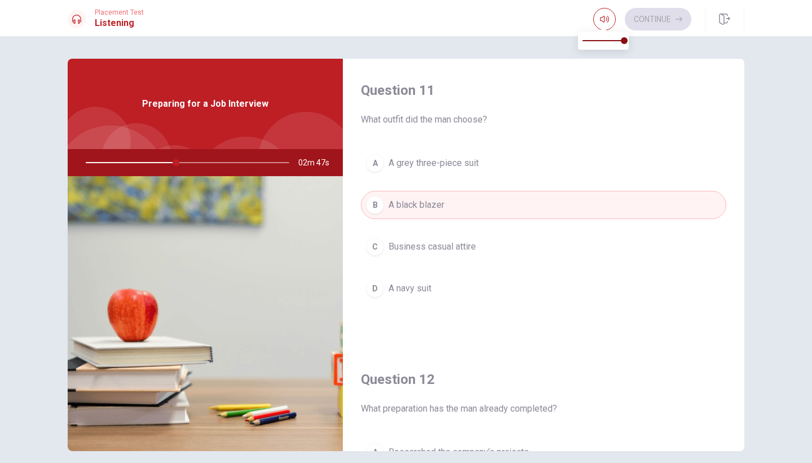
click at [601, 27] on span at bounding box center [603, 28] width 9 height 6
click at [160, 111] on div "Preparing for a Job Interview" at bounding box center [205, 104] width 275 height 90
click at [605, 27] on span at bounding box center [603, 28] width 9 height 6
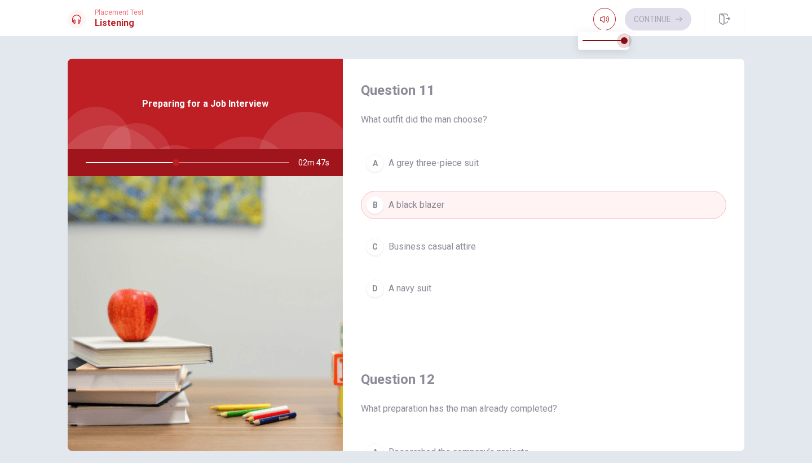
type input "44"
type input "0.8"
type input "44"
type input "0.5"
type input "44"
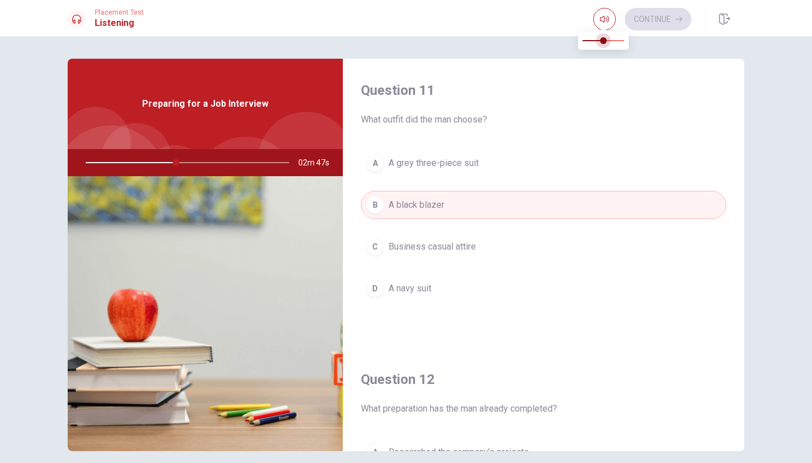
type input "0"
drag, startPoint x: 623, startPoint y: 41, endPoint x: 582, endPoint y: 41, distance: 41.2
click at [582, 41] on span at bounding box center [582, 40] width 7 height 7
type input "44"
type input "0.9"
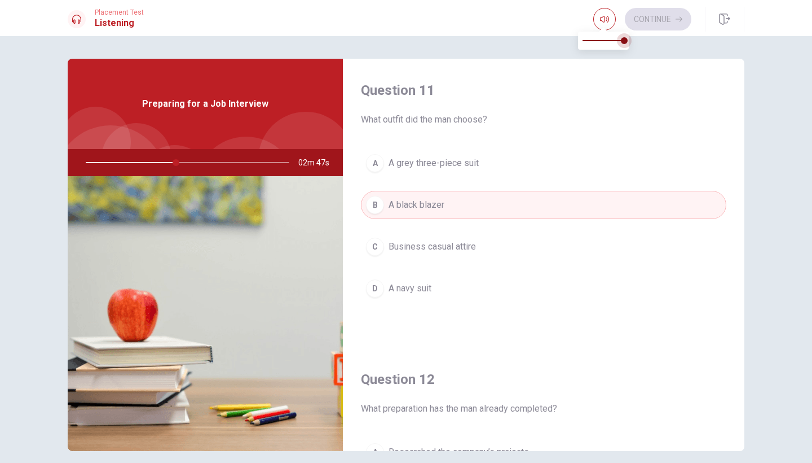
type input "44"
type input "1"
drag, startPoint x: 584, startPoint y: 39, endPoint x: 644, endPoint y: 51, distance: 60.9
click at [644, 51] on body "This site uses cookies, as explained in our Privacy Policy . If you agree to th…" at bounding box center [406, 231] width 812 height 463
click at [575, 299] on button "D A navy suit" at bounding box center [544, 288] width 366 height 28
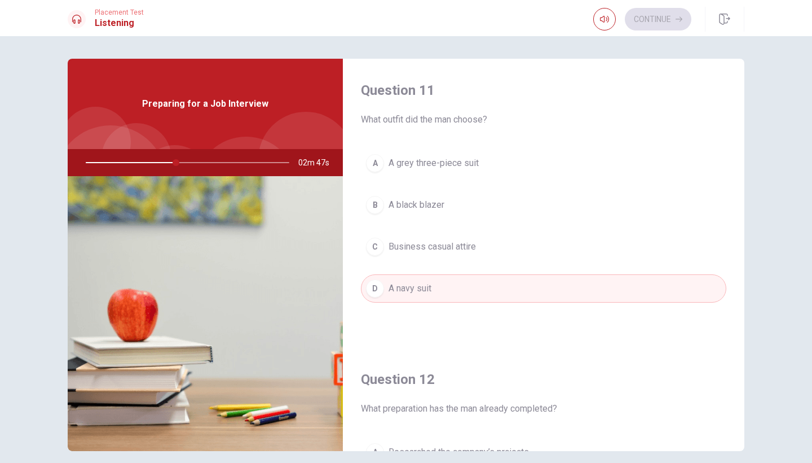
type input "44"
click at [541, 288] on button "D A navy suit" at bounding box center [544, 288] width 366 height 28
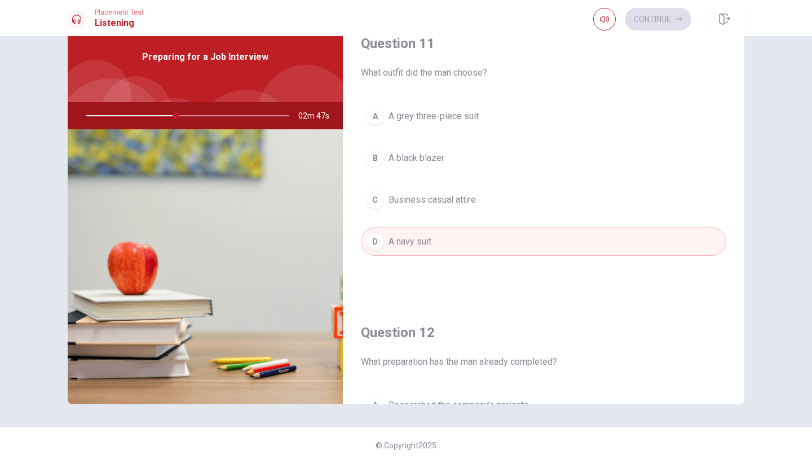
click at [461, 201] on span "Business casual attire" at bounding box center [432, 200] width 87 height 14
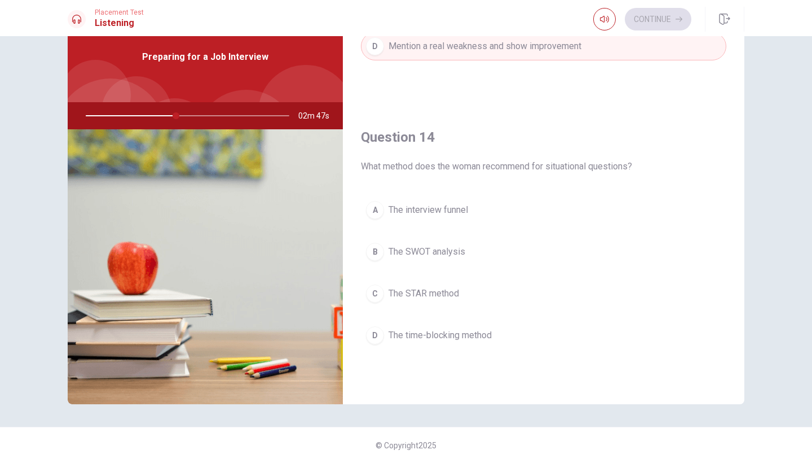
scroll to position [776, 0]
click at [469, 240] on button "B The SWOT analysis" at bounding box center [544, 248] width 366 height 28
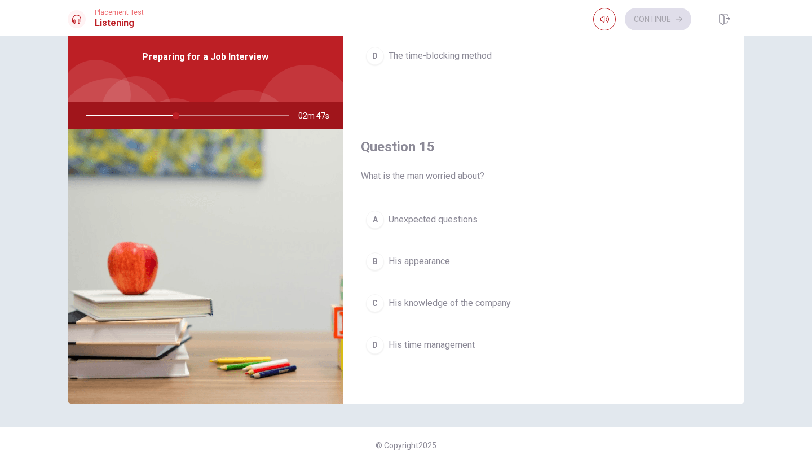
scroll to position [1052, 0]
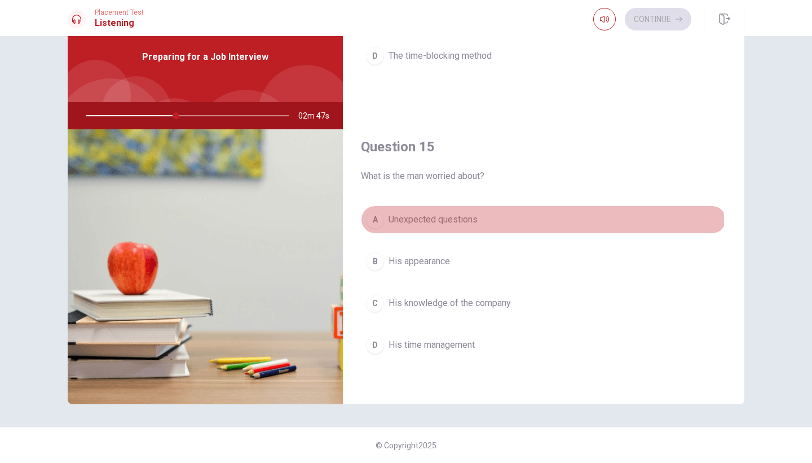
click at [464, 223] on span "Unexpected questions" at bounding box center [433, 220] width 89 height 14
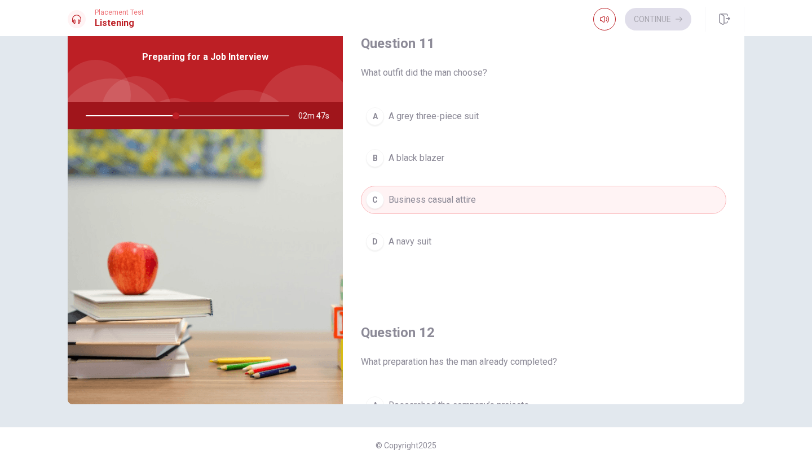
scroll to position [0, 0]
click at [640, 26] on div "Continue" at bounding box center [643, 19] width 98 height 23
click at [445, 120] on span "A grey three-piece suit" at bounding box center [434, 116] width 90 height 14
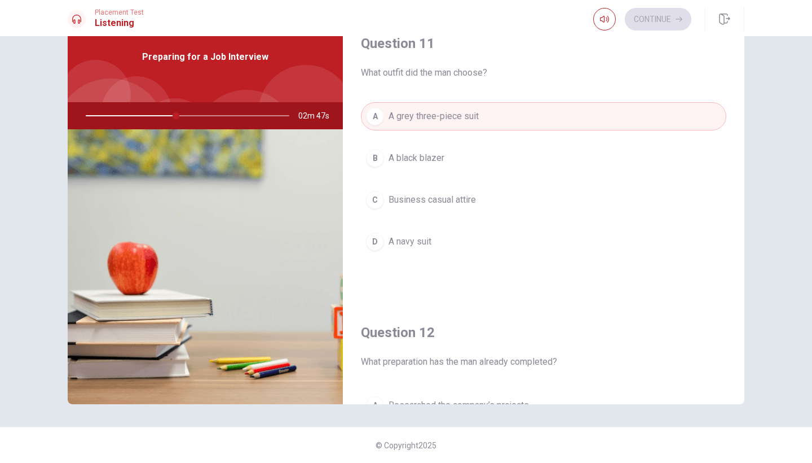
click at [425, 199] on span "Business casual attire" at bounding box center [432, 200] width 87 height 14
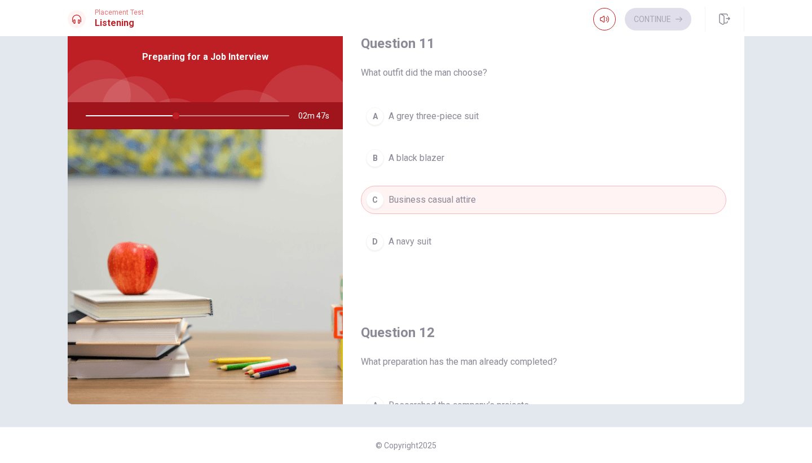
click at [108, 120] on div at bounding box center [185, 115] width 226 height 27
drag, startPoint x: 174, startPoint y: 118, endPoint x: 160, endPoint y: 118, distance: 14.1
click at [160, 118] on div at bounding box center [185, 115] width 226 height 27
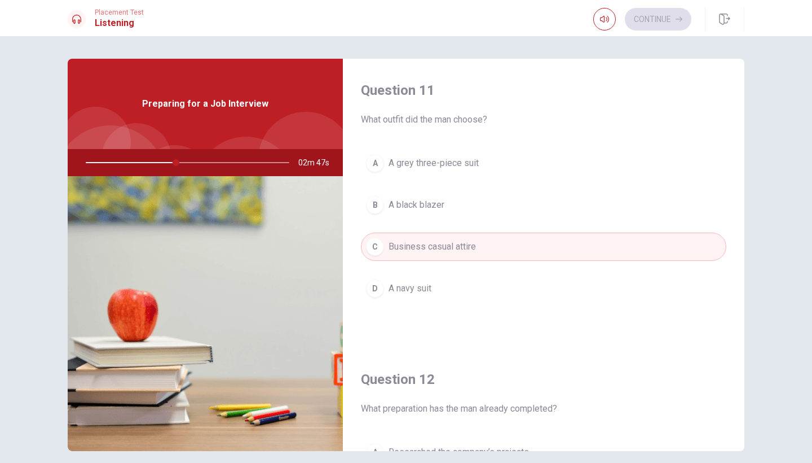
type input "44"
